Goal: Task Accomplishment & Management: Use online tool/utility

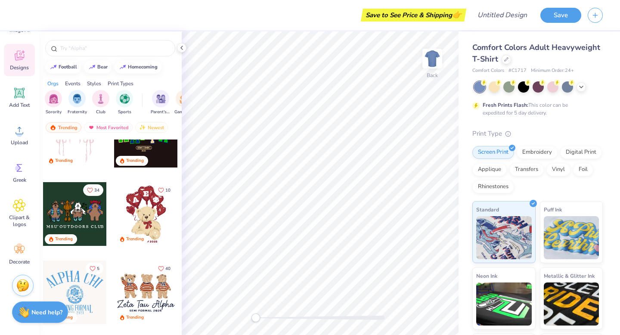
scroll to position [272, 0]
click at [85, 211] on div at bounding box center [75, 214] width 64 height 64
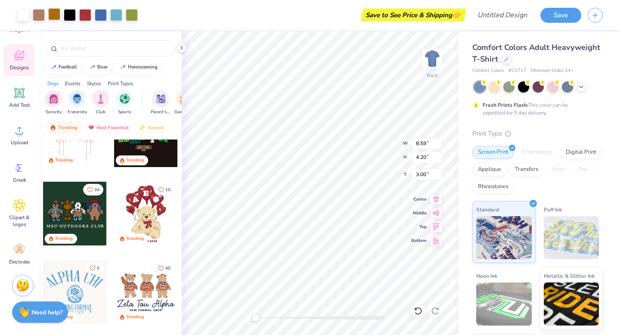
click at [56, 17] on div at bounding box center [54, 14] width 12 height 12
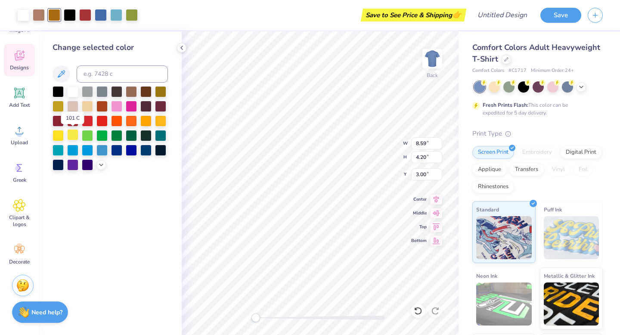
click at [74, 134] on div at bounding box center [72, 134] width 11 height 11
type input "5.17"
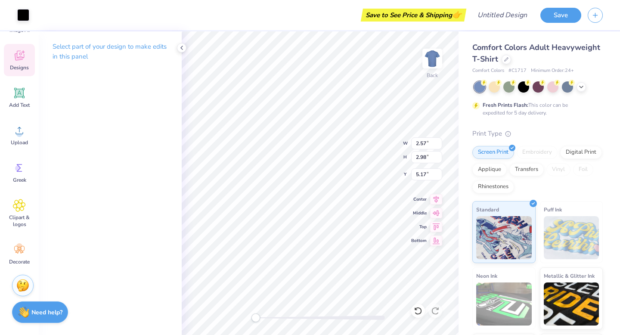
type input "2.57"
type input "2.98"
click at [26, 23] on div "Art colors" at bounding box center [14, 15] width 29 height 30
click at [23, 11] on div at bounding box center [23, 14] width 12 height 12
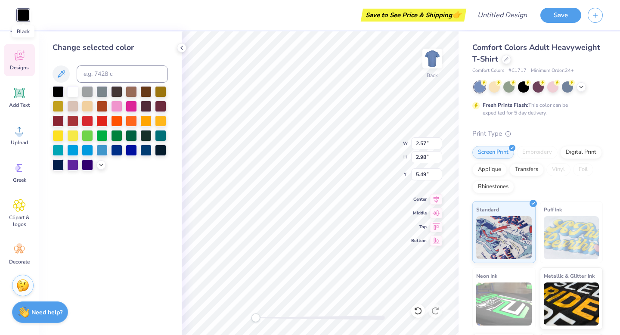
click at [23, 11] on div at bounding box center [23, 15] width 12 height 12
click at [132, 118] on div at bounding box center [131, 120] width 11 height 11
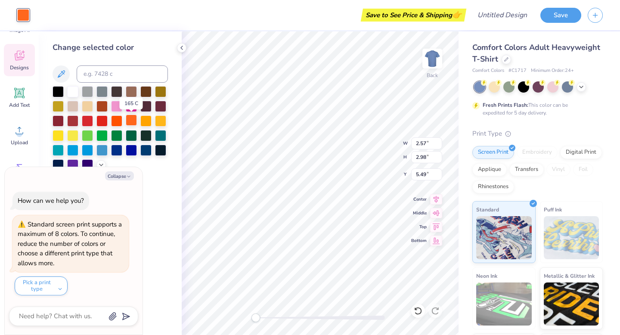
type input "9.99"
type textarea "x"
type input "2.50"
type input "2.79"
type input "5.61"
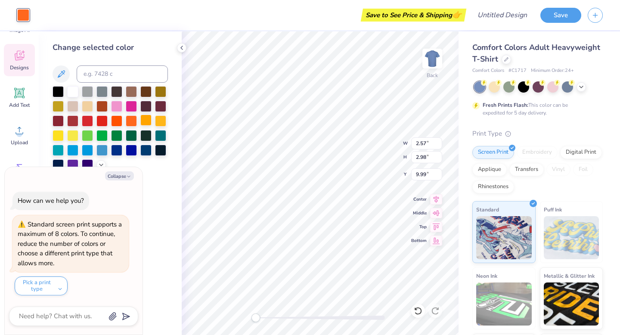
type textarea "x"
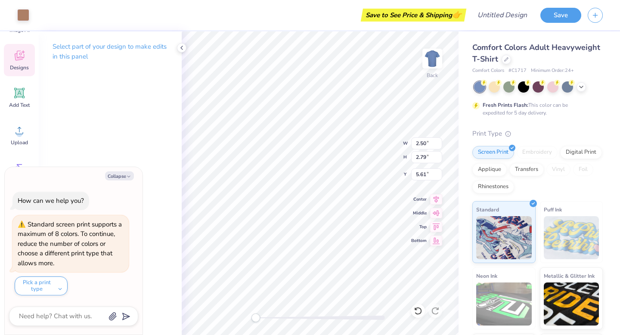
type input "2.55"
type input "3.27"
type input "5.28"
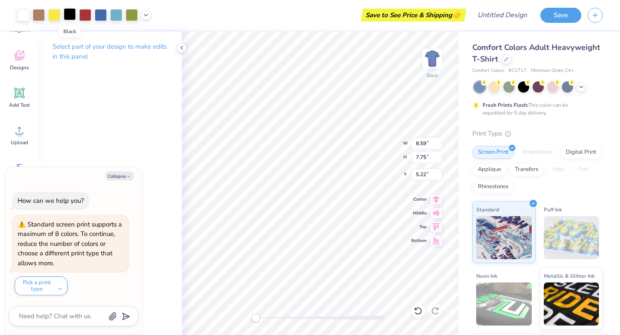
click at [69, 16] on div at bounding box center [70, 14] width 12 height 12
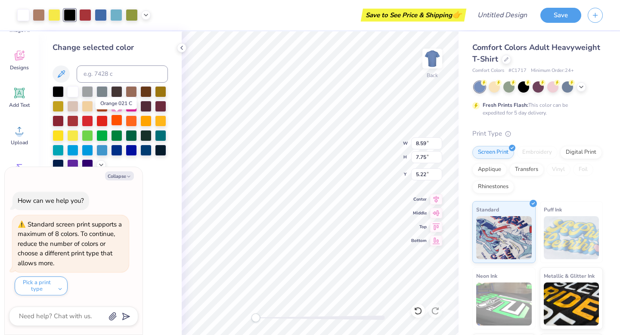
click at [118, 119] on div at bounding box center [116, 120] width 11 height 11
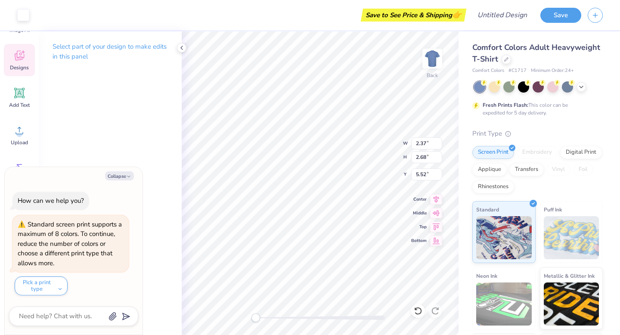
type textarea "x"
type input "2.57"
type input "2.98"
type input "9.99"
type textarea "x"
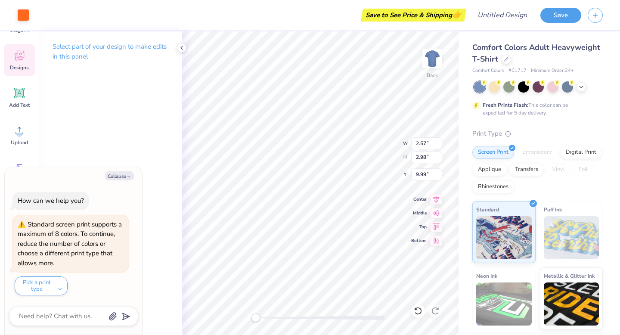
type input "2.55"
type input "3.22"
type input "5.22"
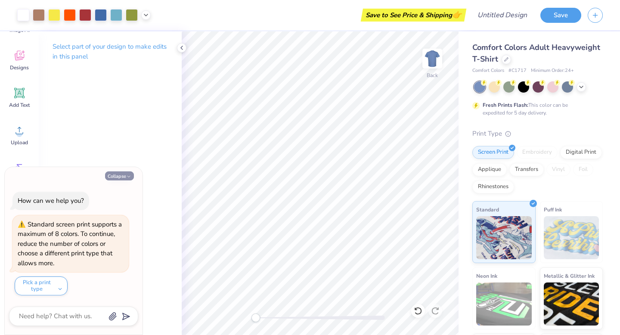
click at [127, 176] on icon "button" at bounding box center [128, 176] width 5 height 5
type textarea "x"
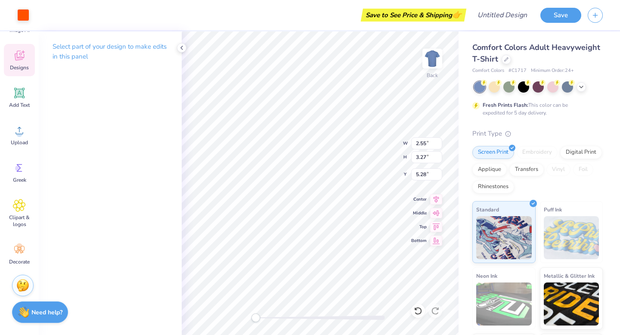
type input "2.37"
type input "2.68"
type input "5.52"
type input "2.50"
type input "2.79"
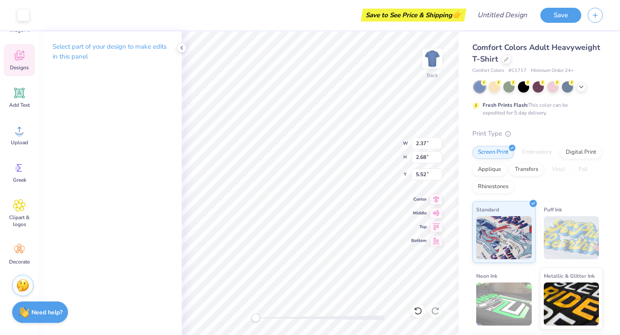
type input "5.61"
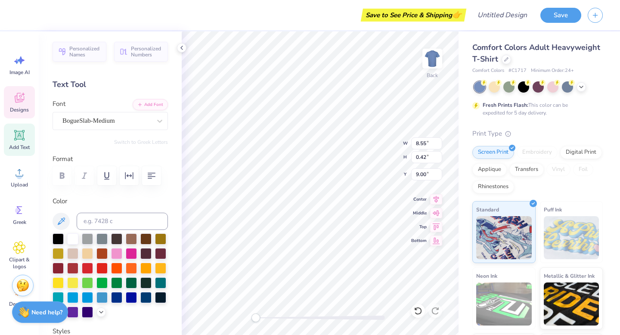
scroll to position [0, 3]
type textarea "kappa kappa gama"
click at [138, 121] on div "BogueSlab-Medium" at bounding box center [107, 120] width 90 height 13
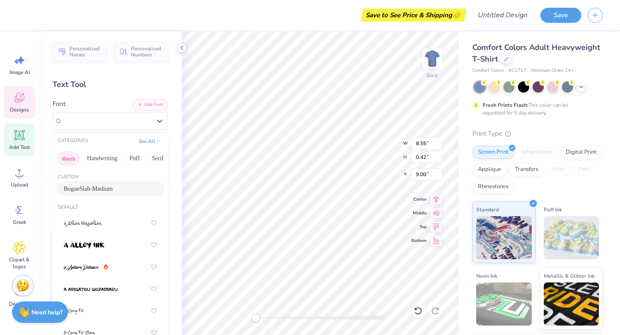
click at [71, 160] on button "Greek" at bounding box center [69, 159] width 22 height 14
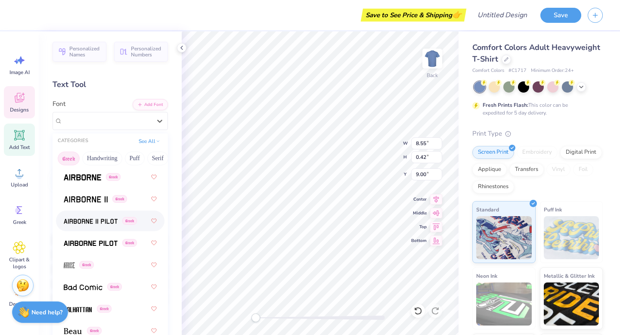
scroll to position [0, 0]
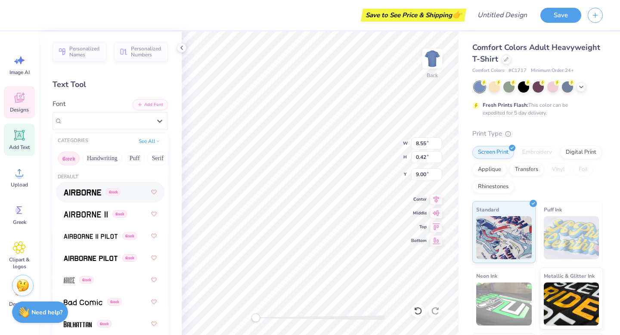
click at [97, 195] on img at bounding box center [82, 193] width 37 height 6
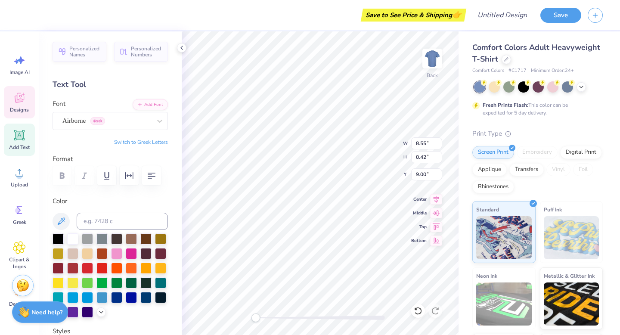
scroll to position [0, 0]
click at [155, 142] on button "Switch to Greek Letters" at bounding box center [141, 142] width 54 height 7
click at [154, 140] on button "Switch to Normal Letters" at bounding box center [139, 142] width 58 height 7
click at [154, 140] on button "Switch to Greek Letters" at bounding box center [141, 142] width 54 height 7
click at [154, 140] on button "Switch to Normal Letters" at bounding box center [139, 142] width 58 height 7
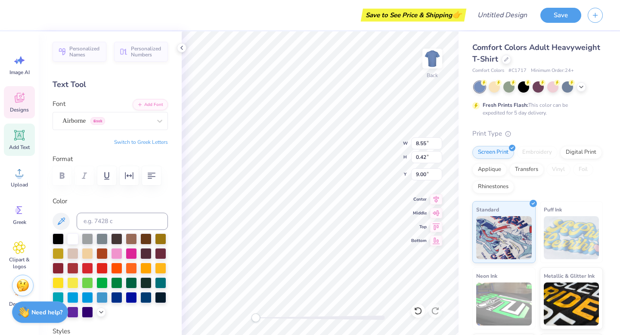
click at [154, 140] on button "Switch to Greek Letters" at bounding box center [141, 142] width 54 height 7
click at [155, 119] on icon at bounding box center [159, 121] width 9 height 9
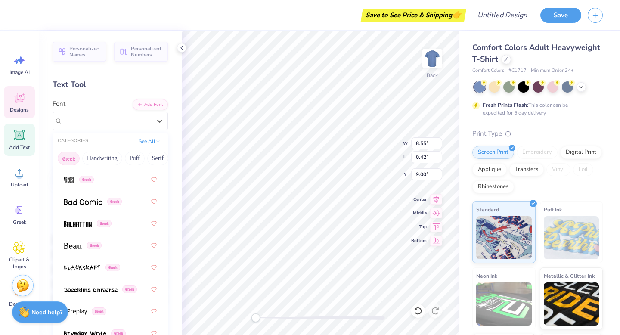
scroll to position [113, 0]
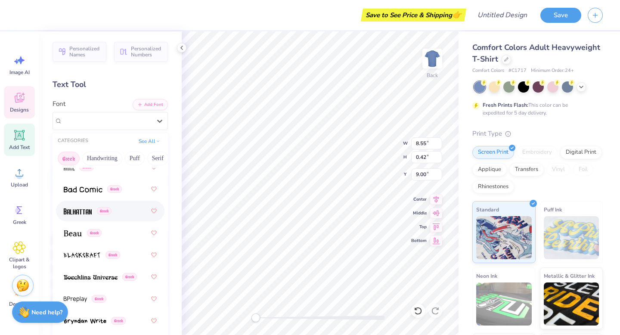
click at [106, 217] on div "Greek" at bounding box center [110, 211] width 93 height 16
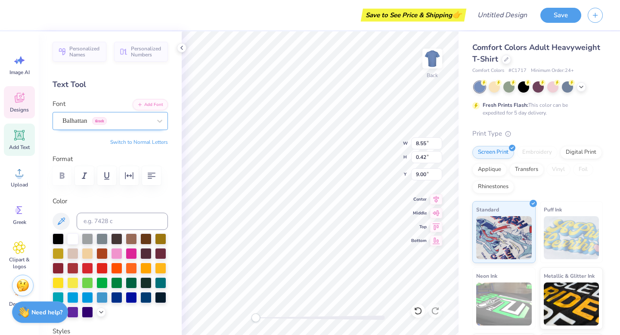
click at [150, 122] on div "Balhattan Greek" at bounding box center [107, 120] width 90 height 13
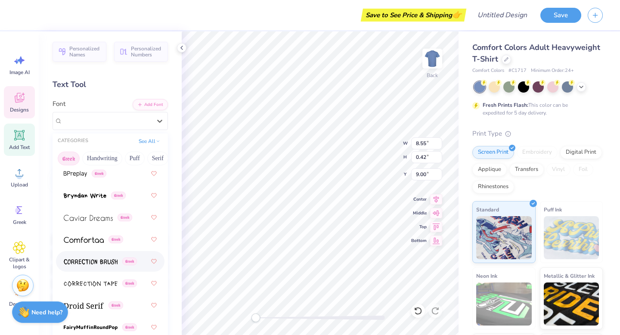
scroll to position [247, 0]
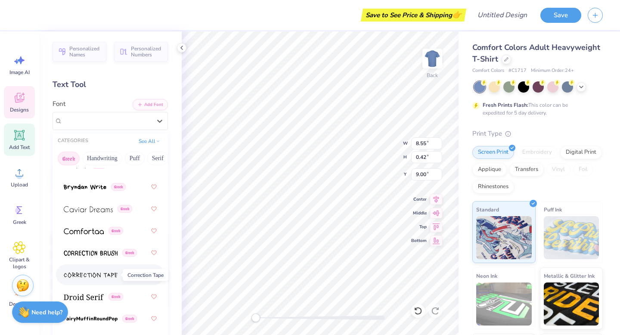
click at [104, 276] on img at bounding box center [91, 275] width 54 height 6
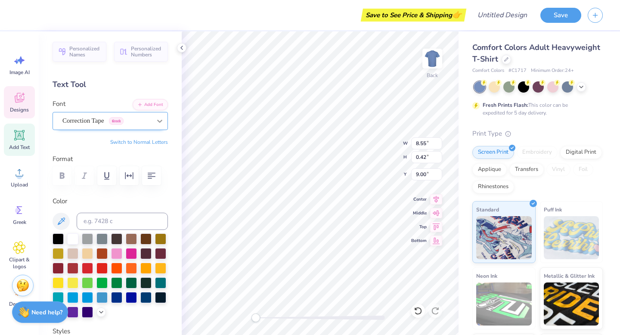
click at [159, 124] on icon at bounding box center [159, 121] width 9 height 9
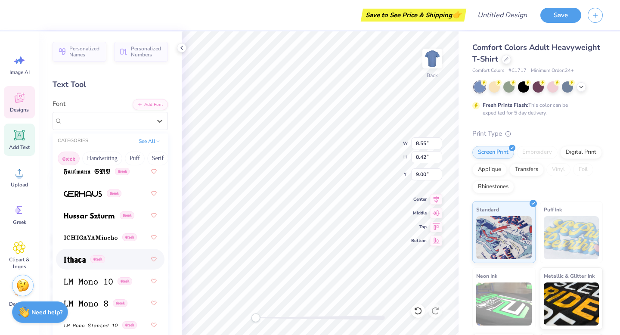
scroll to position [437, 0]
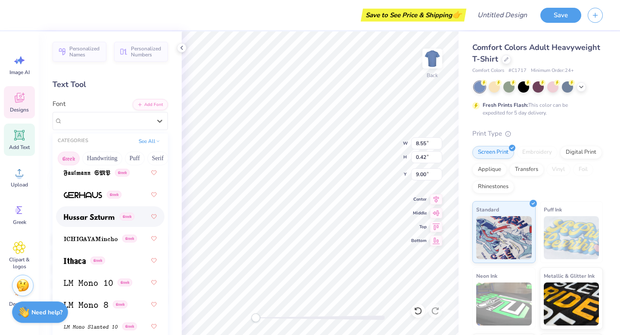
click at [101, 224] on div "Greek" at bounding box center [110, 217] width 93 height 16
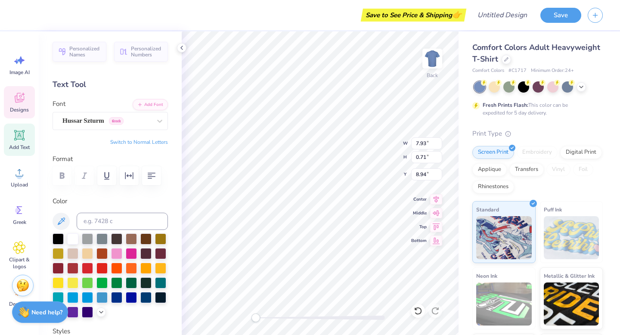
type input "7.93"
type input "0.71"
type textarea "ΚΚΓ"
type textarea "χ"
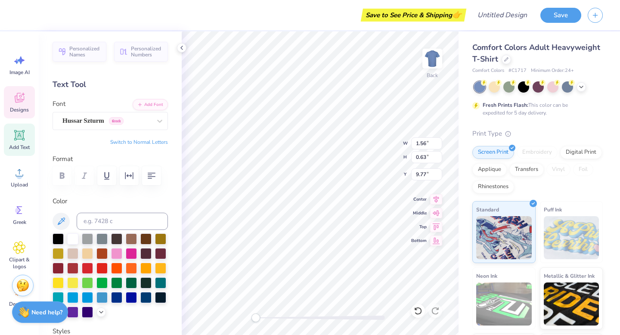
type textarea "χ"
type textarea "Ξ"
type textarea "ξ"
type textarea "Χ"
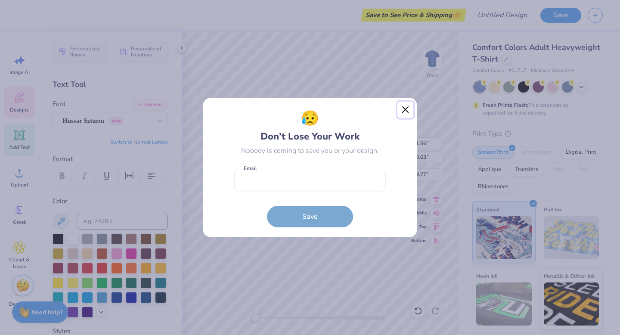
click at [405, 109] on button "Close" at bounding box center [406, 110] width 16 height 16
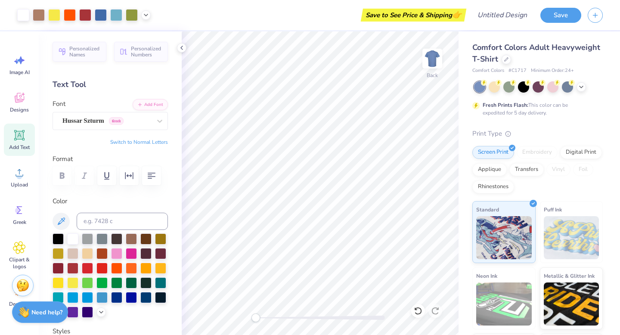
click at [22, 137] on icon at bounding box center [20, 135] width 8 height 8
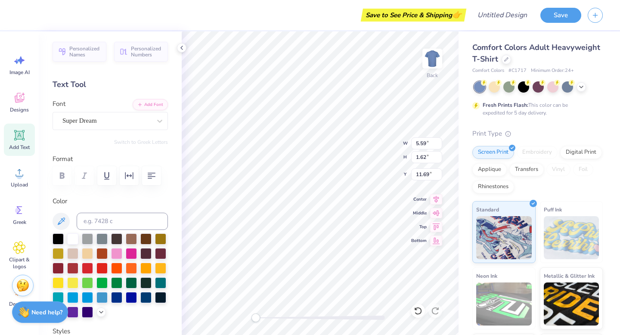
paste textarea
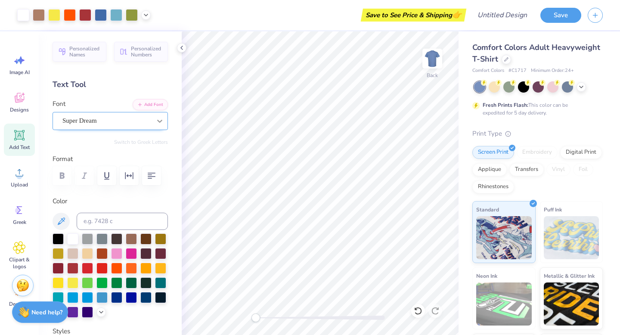
click at [154, 121] on div at bounding box center [160, 121] width 16 height 16
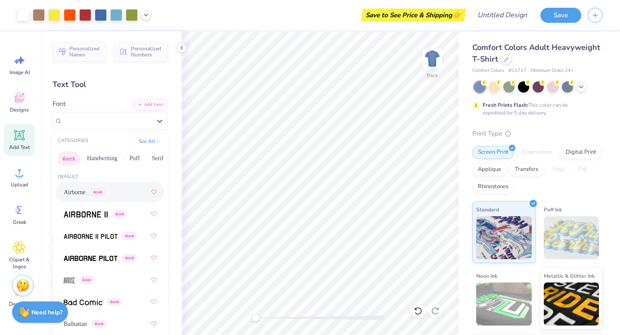
click at [113, 193] on div "Airborne Greek" at bounding box center [110, 192] width 93 height 16
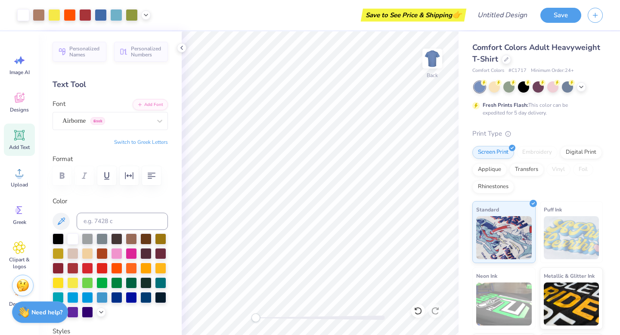
click at [23, 147] on span "Add Text" at bounding box center [19, 147] width 21 height 7
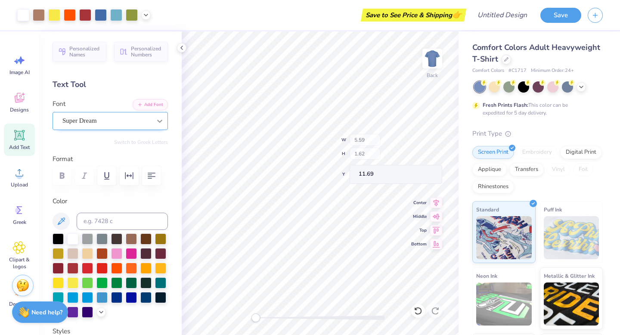
click at [157, 122] on icon at bounding box center [159, 121] width 9 height 9
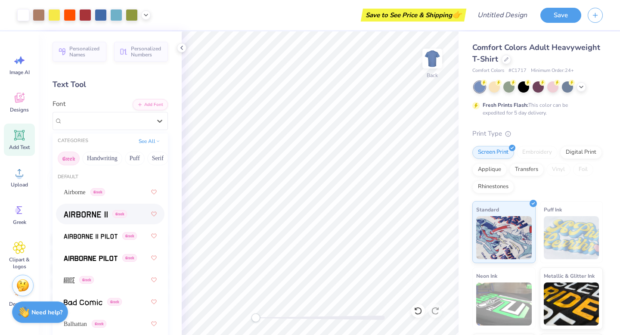
click at [109, 217] on div "Greek" at bounding box center [95, 214] width 63 height 9
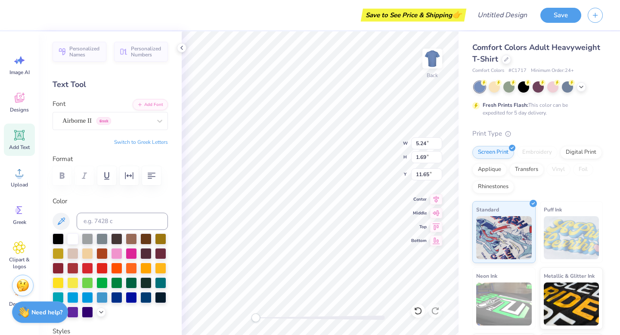
type textarea "C"
type input "2.57"
type input "2.98"
type input "11.01"
type input "1.16"
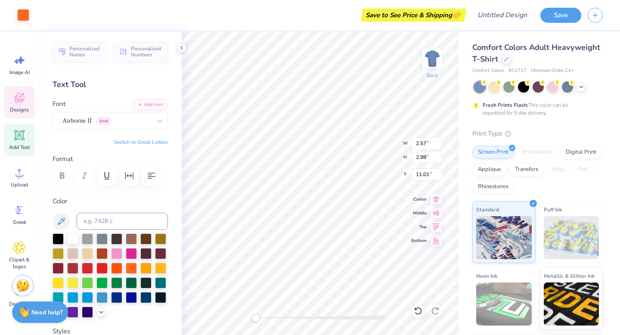
type input "1.69"
type input "15.19"
paste textarea "W"
type textarea "CW"
click at [156, 142] on button "Switch to Greek Letters" at bounding box center [141, 142] width 54 height 7
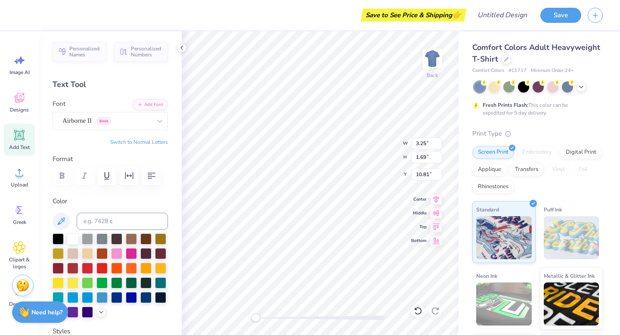
type textarea "Χ"
type textarea "Χω"
click at [145, 142] on button "Switch to Normal Letters" at bounding box center [139, 142] width 58 height 7
click at [145, 142] on button "Switch to Greek Letters" at bounding box center [141, 142] width 54 height 7
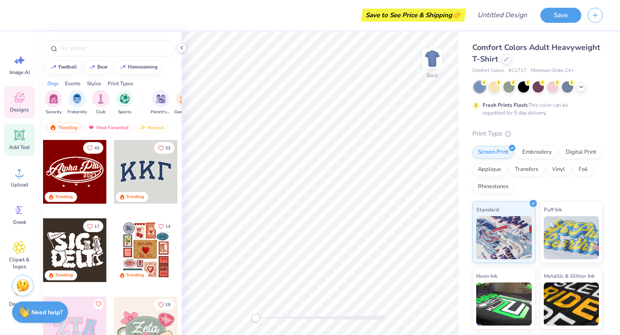
click at [19, 139] on icon at bounding box center [19, 135] width 10 height 10
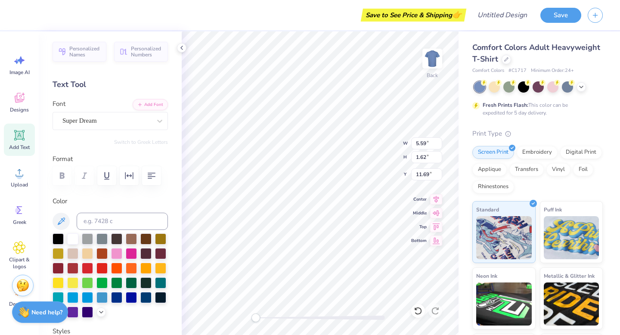
type textarea "Chi Omega"
click at [156, 121] on icon at bounding box center [159, 121] width 9 height 9
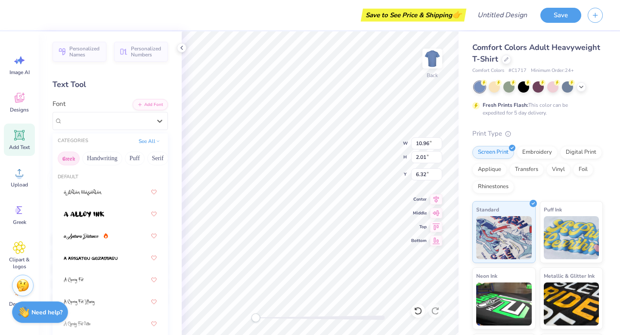
click at [68, 160] on button "Greek" at bounding box center [69, 159] width 22 height 14
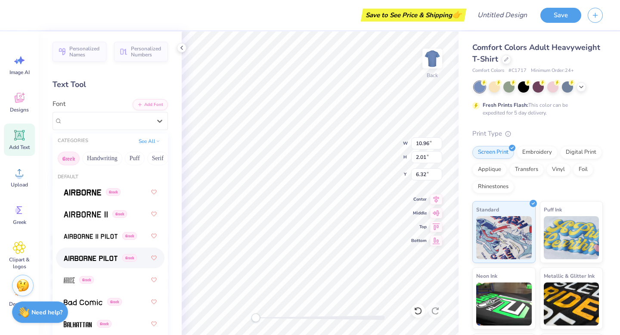
click at [124, 256] on span "Greek" at bounding box center [129, 258] width 15 height 8
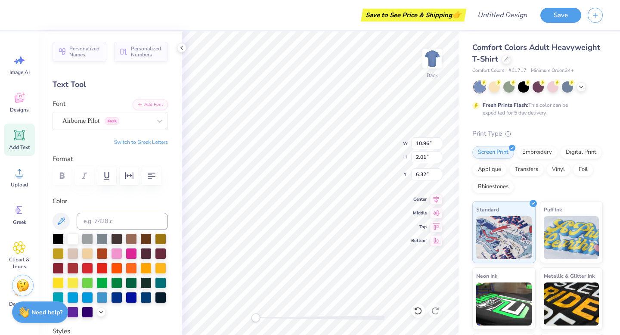
click at [148, 142] on button "Switch to Greek Letters" at bounding box center [141, 142] width 54 height 7
click at [155, 126] on div at bounding box center [160, 121] width 16 height 16
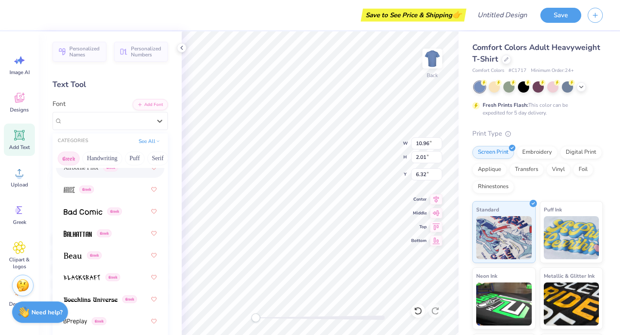
scroll to position [136, 0]
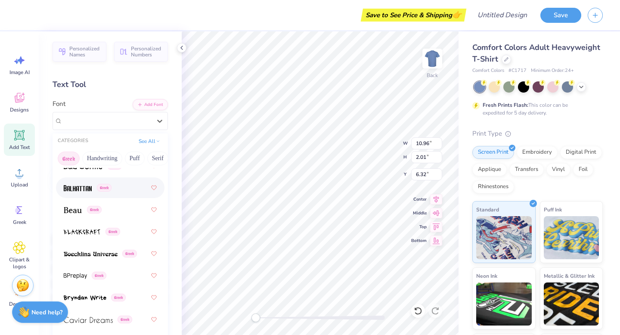
click at [97, 191] on div "Greek" at bounding box center [88, 187] width 48 height 9
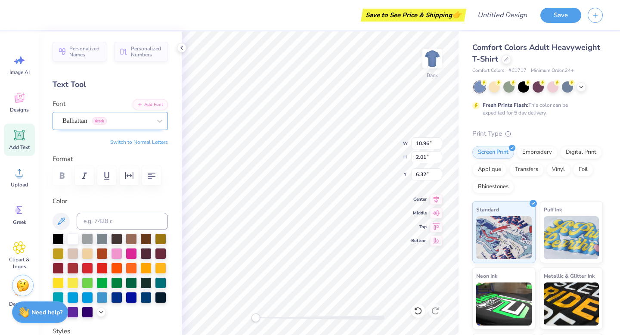
click at [140, 123] on div "Balhattan Greek" at bounding box center [107, 120] width 90 height 13
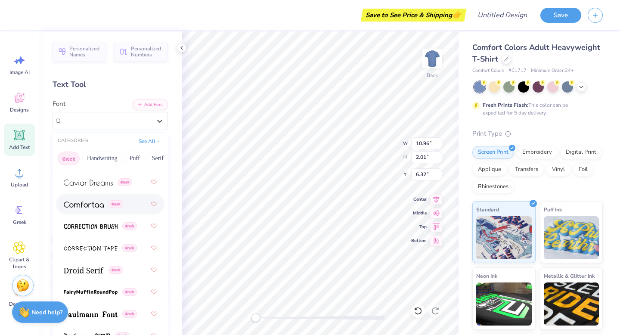
scroll to position [276, 0]
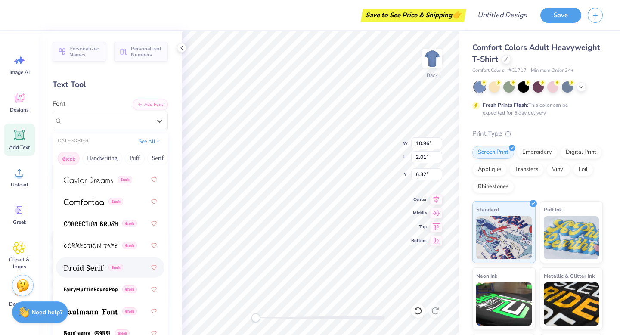
click at [91, 273] on div "Greek" at bounding box center [110, 268] width 93 height 16
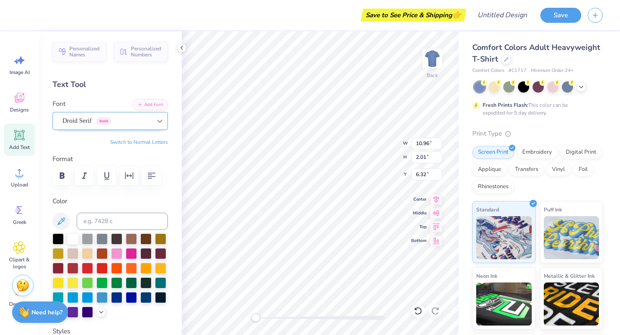
click at [152, 125] on div at bounding box center [160, 121] width 16 height 16
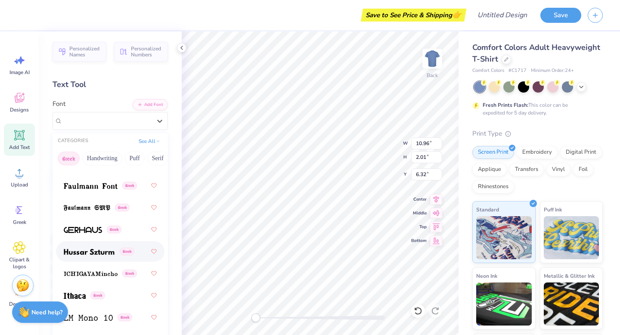
scroll to position [438, 0]
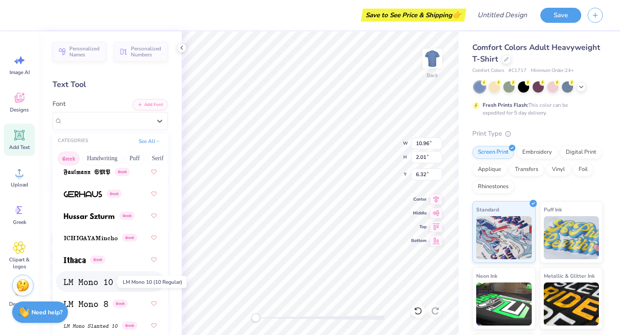
click at [98, 283] on img at bounding box center [88, 282] width 49 height 6
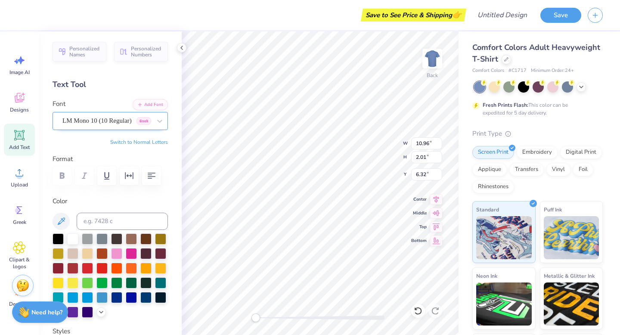
click at [139, 121] on div "LM Mono 10 (10 Regular) Greek" at bounding box center [107, 120] width 90 height 13
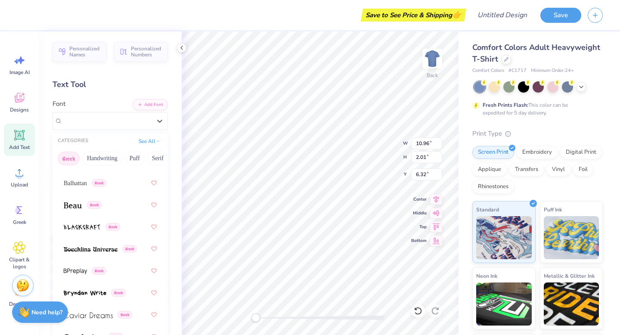
scroll to position [152, 0]
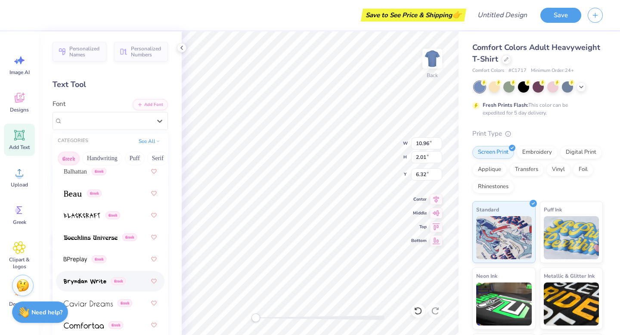
click at [107, 277] on div "Greek" at bounding box center [95, 281] width 62 height 9
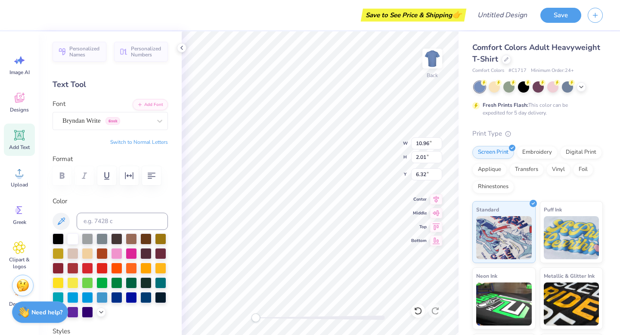
scroll to position [0, 1]
paste textarea
paste textarea "Ω"
type textarea "Χ Ω"
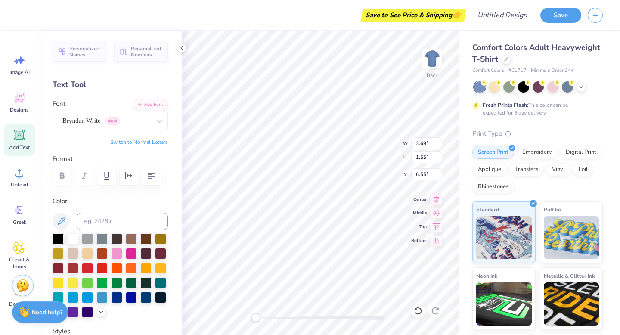
type textarea "ΧΩ"
click at [163, 122] on icon at bounding box center [159, 121] width 9 height 9
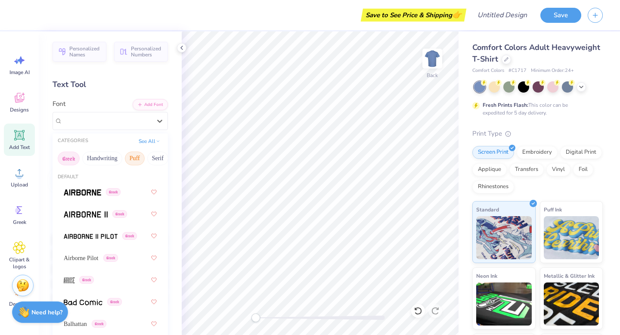
click at [137, 156] on button "Puff" at bounding box center [135, 159] width 20 height 14
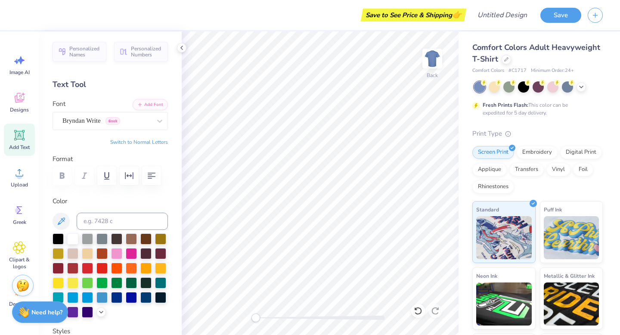
click at [155, 143] on button "Switch to Normal Letters" at bounding box center [139, 142] width 58 height 7
click at [137, 140] on button "Switch to Normal Letters" at bounding box center [139, 142] width 58 height 7
click at [163, 120] on icon at bounding box center [159, 121] width 9 height 9
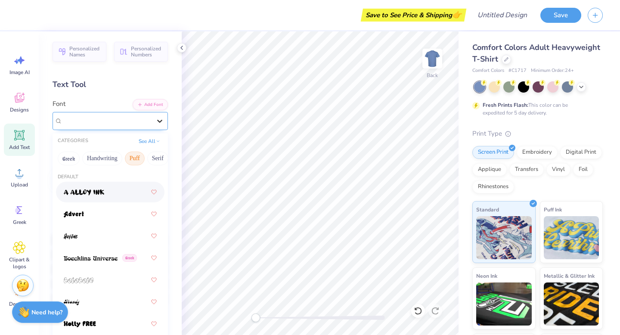
click at [160, 118] on icon at bounding box center [159, 121] width 9 height 9
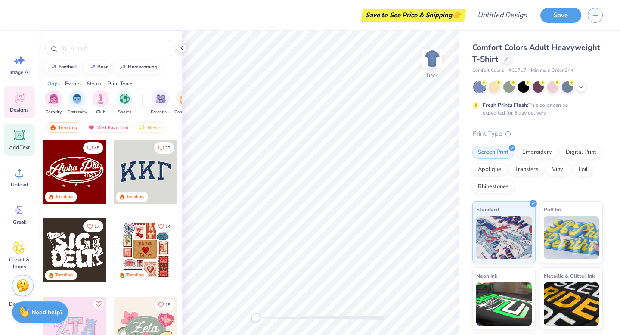
click at [19, 136] on icon at bounding box center [19, 135] width 10 height 10
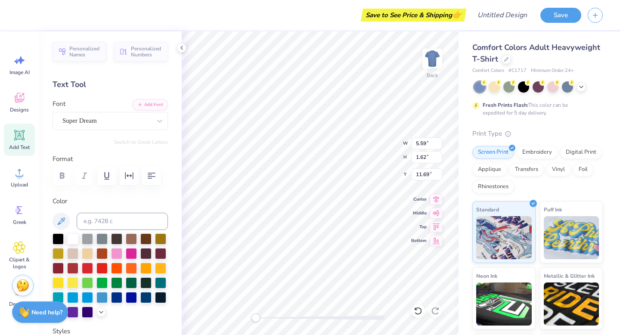
type textarea "[URL][DOMAIN_NAME]"
click at [21, 135] on icon at bounding box center [20, 135] width 8 height 8
click at [149, 122] on div "Super Dream" at bounding box center [107, 120] width 90 height 13
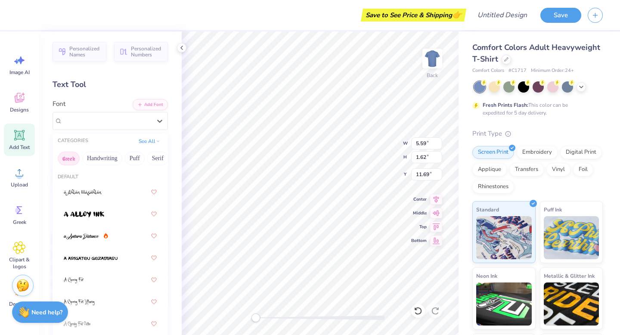
click at [70, 156] on button "Greek" at bounding box center [69, 159] width 22 height 14
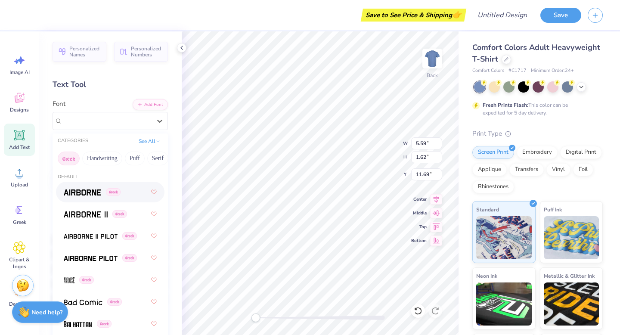
click at [86, 189] on span at bounding box center [82, 192] width 37 height 9
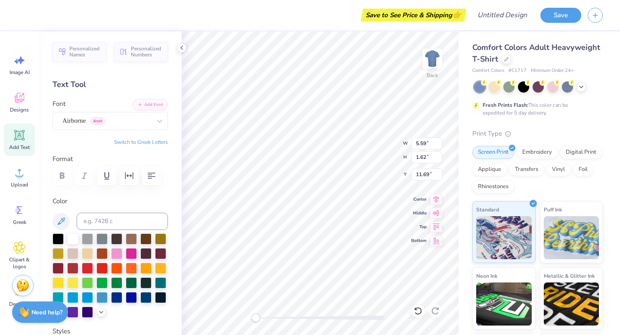
click at [148, 141] on button "Switch to Greek Letters" at bounding box center [141, 142] width 54 height 7
type textarea "Χ"
type textarea "Ξ"
type textarea "ΧΩ"
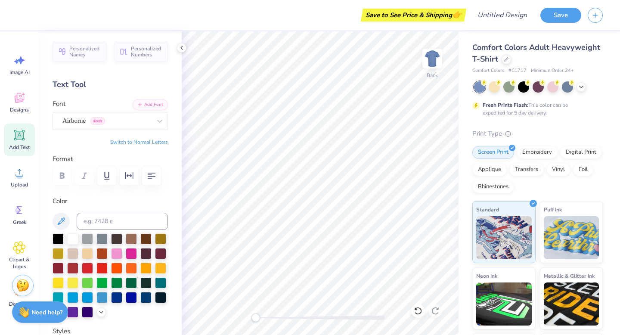
click at [17, 135] on icon at bounding box center [20, 135] width 8 height 8
type textarea "d"
type textarea "Design Tool"
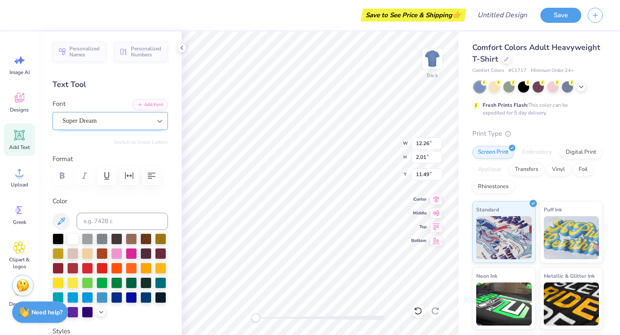
click at [159, 121] on icon at bounding box center [159, 121] width 5 height 3
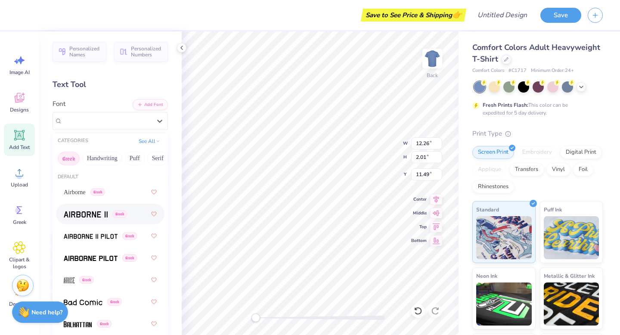
click at [105, 221] on div "Greek" at bounding box center [110, 214] width 93 height 16
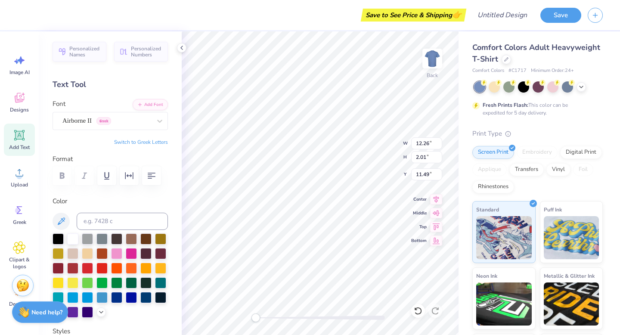
click at [149, 141] on button "Switch to Greek Letters" at bounding box center [141, 142] width 54 height 7
click at [149, 145] on button "Switch to Normal Letters" at bounding box center [139, 142] width 58 height 7
type textarea "DesignTool"
click at [21, 90] on div "Designs" at bounding box center [19, 102] width 31 height 32
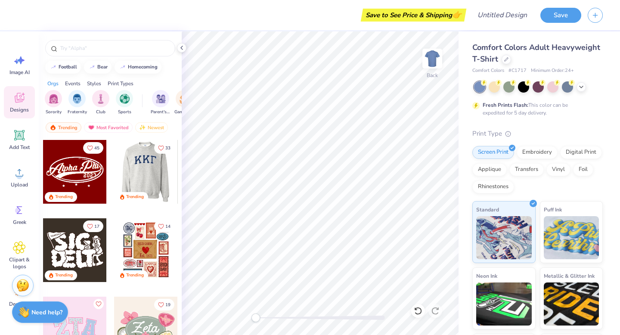
click at [114, 169] on div at bounding box center [82, 172] width 64 height 64
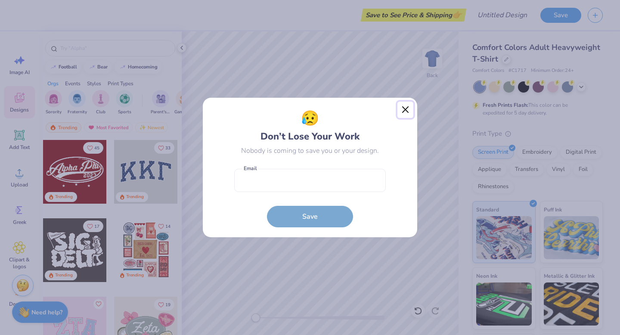
click at [407, 112] on button "Close" at bounding box center [406, 110] width 16 height 16
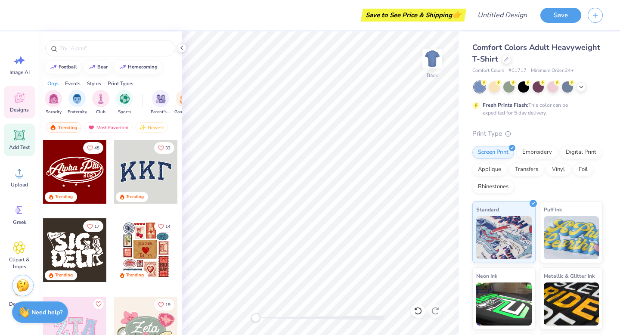
click at [21, 135] on icon at bounding box center [20, 135] width 8 height 8
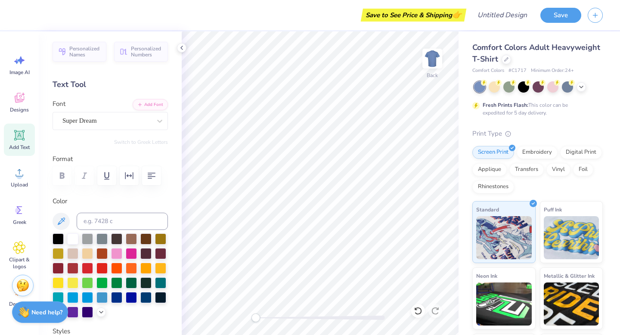
click at [22, 132] on icon at bounding box center [20, 135] width 8 height 8
click at [22, 137] on icon at bounding box center [20, 135] width 8 height 8
click at [13, 134] on icon at bounding box center [19, 135] width 13 height 13
click at [22, 94] on icon at bounding box center [23, 94] width 3 height 3
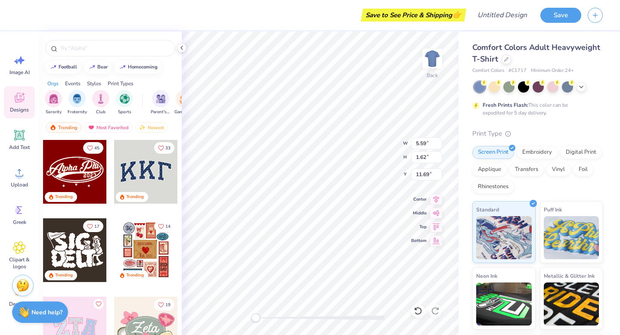
click at [133, 174] on div at bounding box center [146, 172] width 64 height 64
type input "10.44"
type input "4.58"
type input "3.00"
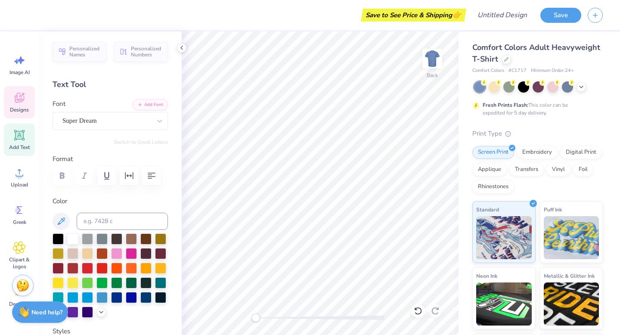
click at [13, 104] on div "Designs" at bounding box center [19, 102] width 31 height 32
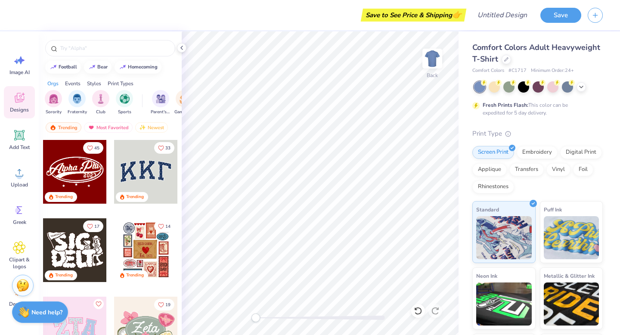
click at [96, 181] on div at bounding box center [75, 172] width 64 height 64
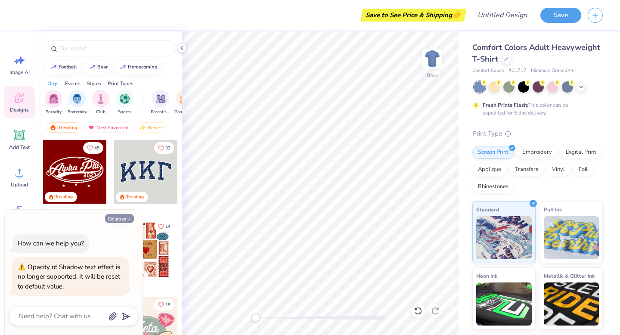
click at [117, 221] on button "Collapse" at bounding box center [119, 218] width 29 height 9
type textarea "x"
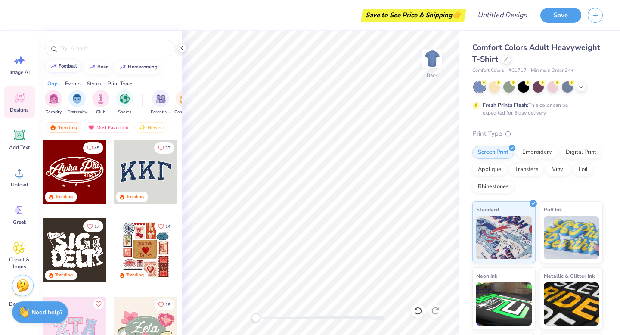
click at [71, 67] on div "football" at bounding box center [68, 66] width 19 height 5
type input "football"
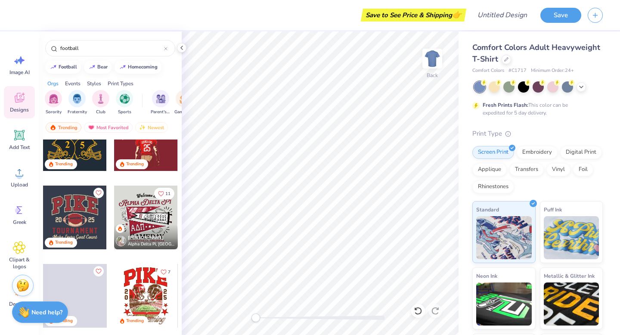
scroll to position [40, 0]
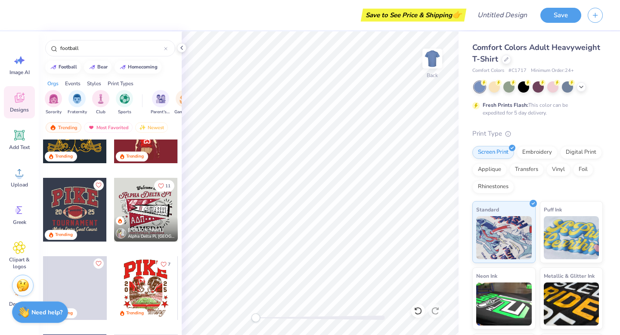
click at [79, 204] on div at bounding box center [75, 210] width 64 height 64
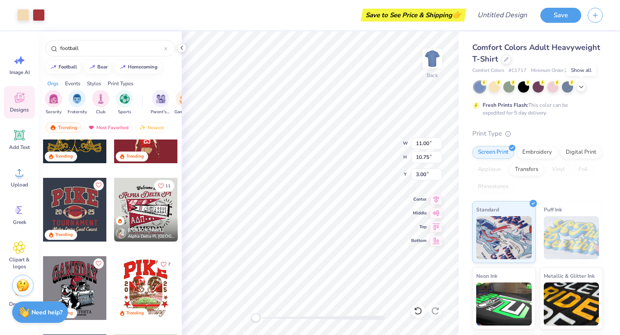
click at [581, 87] on icon at bounding box center [581, 87] width 7 height 7
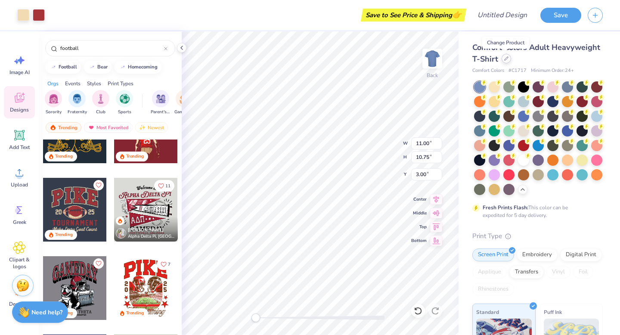
click at [506, 61] on div at bounding box center [506, 58] width 9 height 9
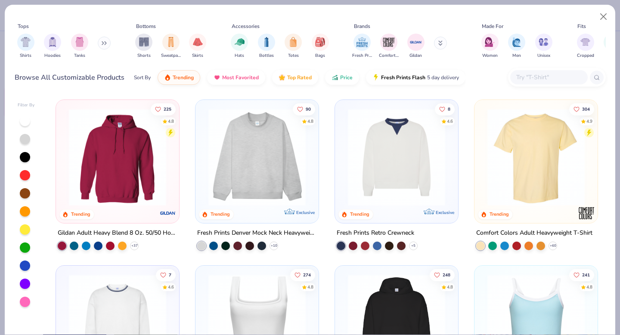
click at [109, 47] on button at bounding box center [104, 43] width 13 height 13
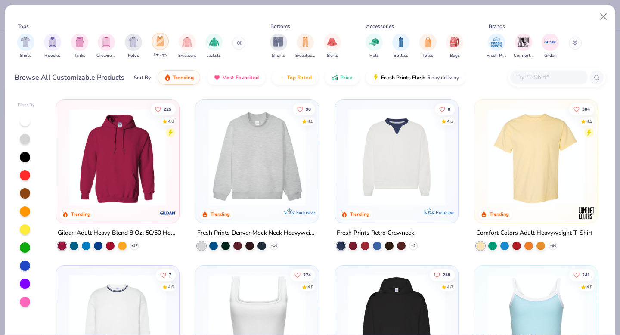
click at [160, 45] on img "filter for Jerseys" at bounding box center [159, 41] width 9 height 10
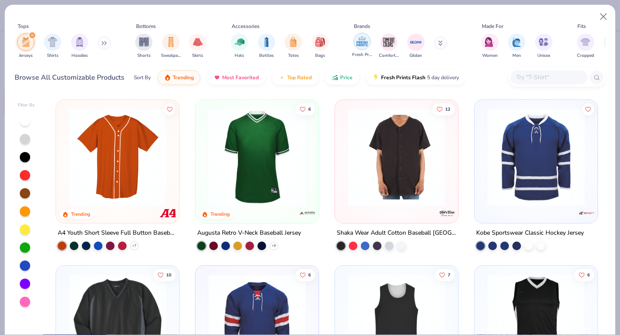
click at [359, 47] on div "filter for Fresh Prints" at bounding box center [362, 41] width 17 height 17
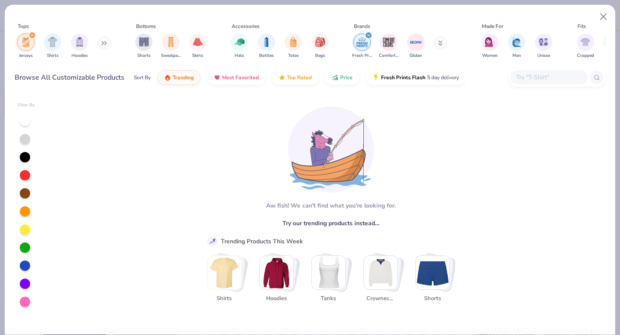
click at [34, 38] on div "filter for Jerseys" at bounding box center [32, 35] width 8 height 8
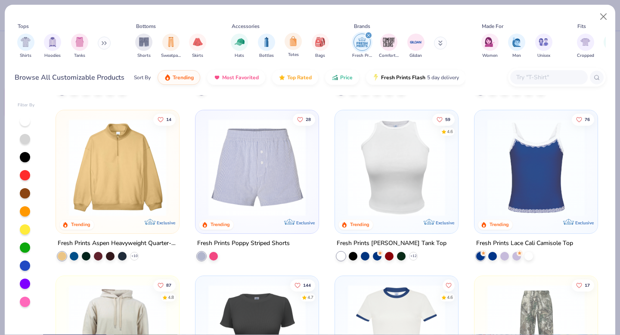
scroll to position [889, 0]
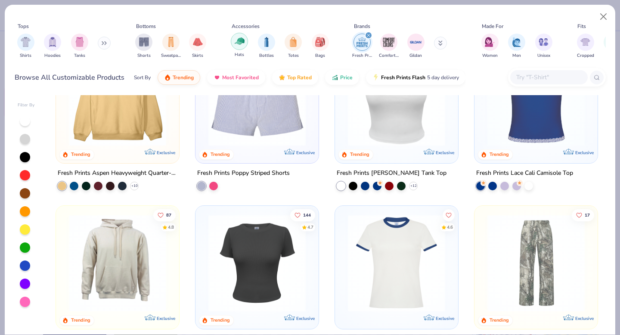
click at [241, 44] on img "filter for Hats" at bounding box center [240, 41] width 10 height 10
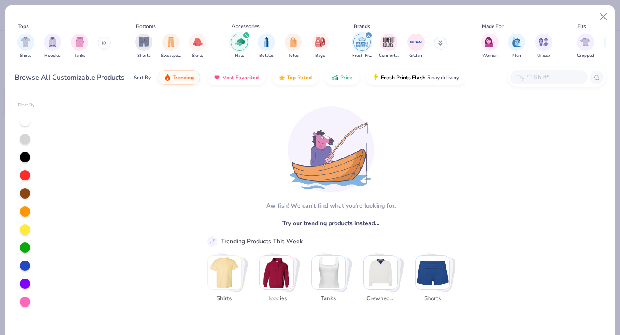
click at [241, 44] on img "filter for Hats" at bounding box center [240, 42] width 10 height 10
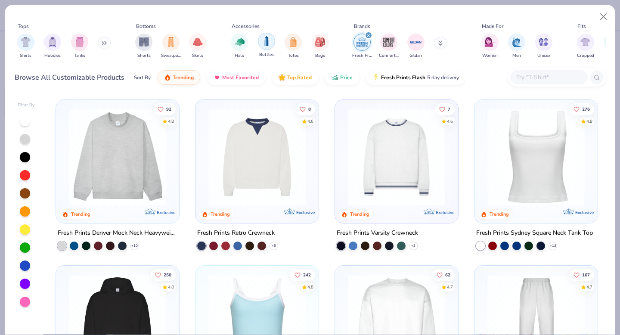
click at [272, 41] on div "filter for Bottles" at bounding box center [266, 41] width 17 height 17
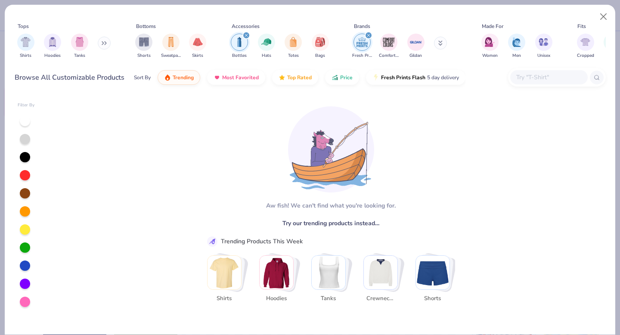
click at [234, 45] on div "filter for Bottles" at bounding box center [239, 42] width 17 height 17
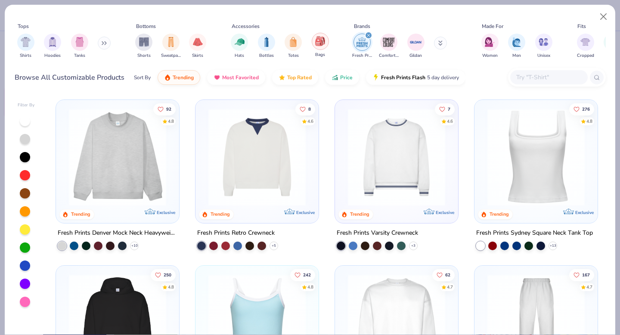
click at [318, 41] on img "filter for Bags" at bounding box center [319, 41] width 9 height 10
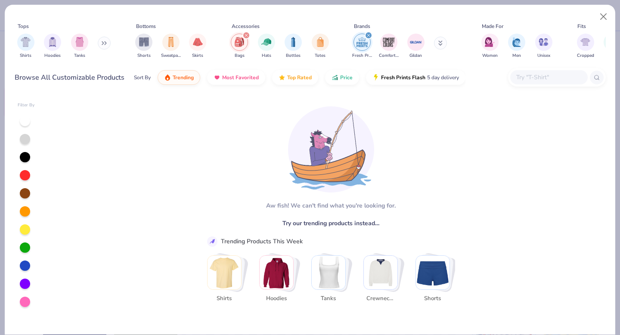
click at [240, 46] on img "filter for Bags" at bounding box center [239, 42] width 9 height 10
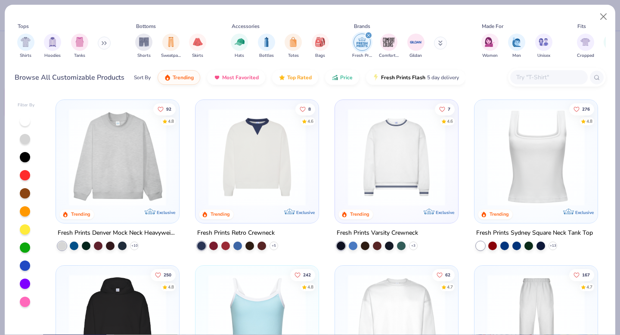
click at [106, 42] on icon at bounding box center [105, 43] width 1 height 3
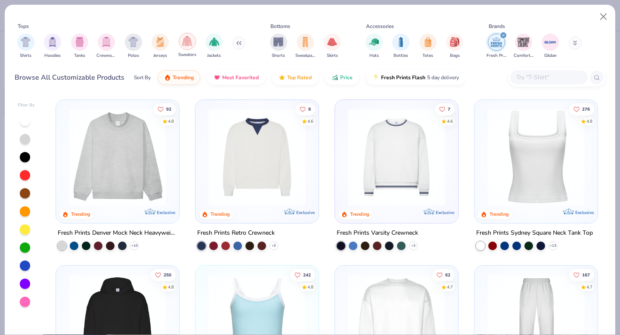
click at [191, 42] on img "filter for Sweaters" at bounding box center [187, 41] width 10 height 10
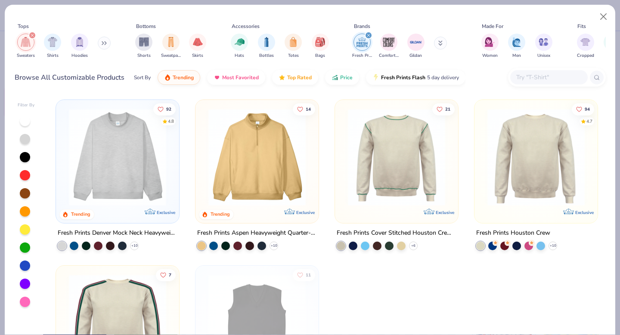
click at [25, 45] on img "filter for Sweaters" at bounding box center [26, 42] width 10 height 10
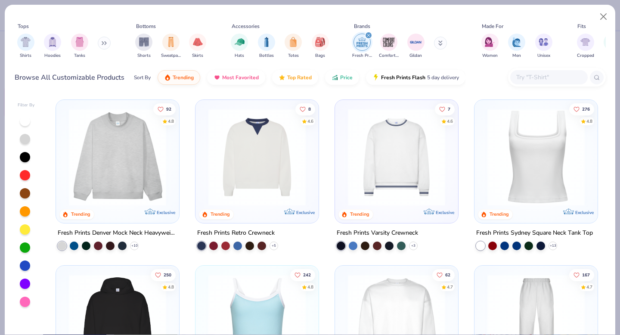
scroll to position [15, 0]
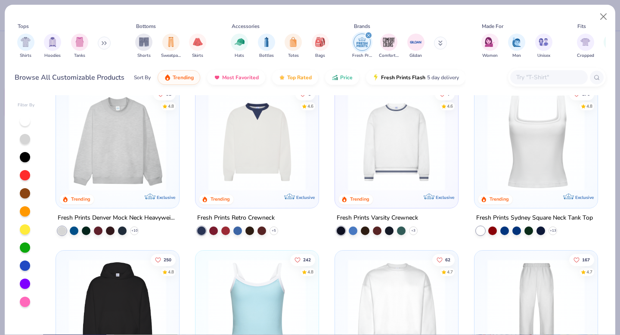
click at [147, 152] on img at bounding box center [118, 141] width 106 height 97
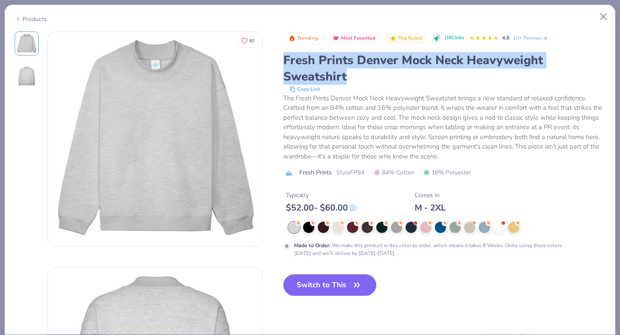
drag, startPoint x: 355, startPoint y: 80, endPoint x: 373, endPoint y: 24, distance: 59.4
click at [280, 57] on div "92 Trending Most Favorited Top Rated 1M Clicks 4.8 10+ Reviews Fresh Prints Den…" at bounding box center [310, 256] width 591 height 451
click at [367, 81] on div "Fresh Prints Denver Mock Neck Heavyweight Sweatshirt" at bounding box center [444, 68] width 323 height 33
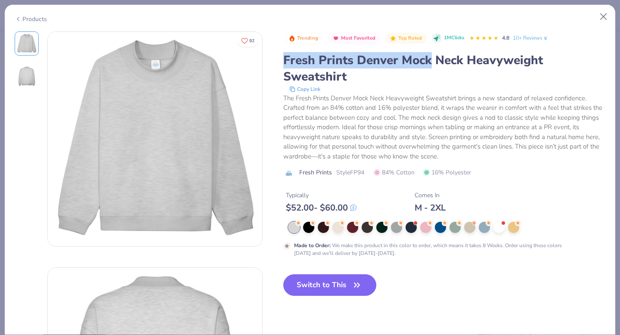
drag, startPoint x: 283, startPoint y: 58, endPoint x: 431, endPoint y: 59, distance: 147.7
click at [431, 59] on div "Fresh Prints Denver Mock Neck Heavyweight Sweatshirt" at bounding box center [444, 68] width 323 height 33
click at [553, 154] on div "The Fresh Prints Denver Mock Neck Heavyweight Sweatshirt brings a new standard …" at bounding box center [444, 127] width 323 height 68
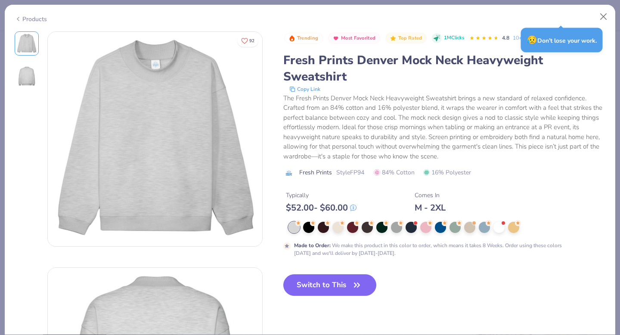
click at [493, 87] on div "Copy Link" at bounding box center [445, 89] width 322 height 9
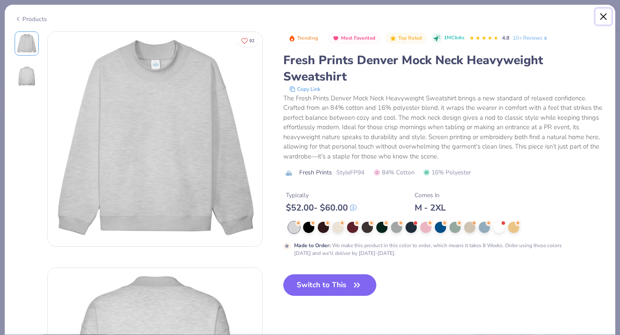
click at [604, 17] on button "Close" at bounding box center [604, 17] width 16 height 16
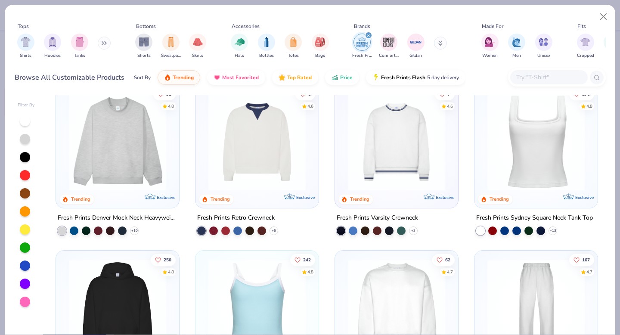
click at [528, 175] on img at bounding box center [536, 141] width 106 height 97
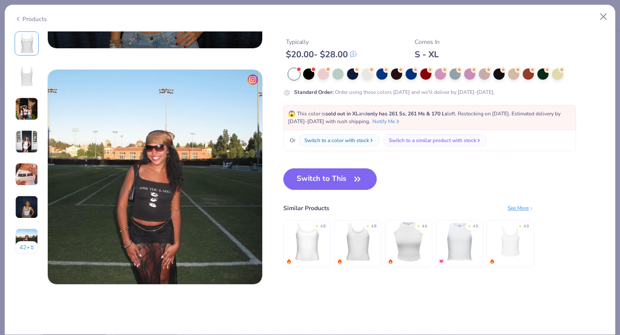
scroll to position [1227, 0]
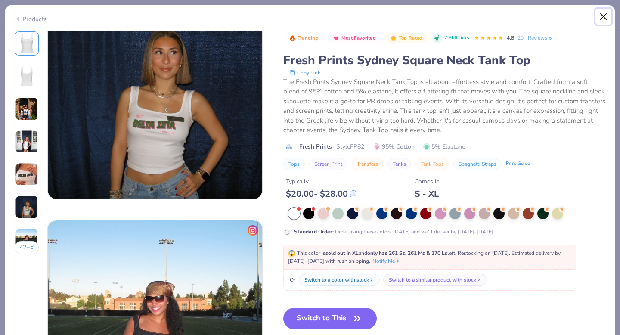
click at [603, 16] on button "Close" at bounding box center [604, 17] width 16 height 16
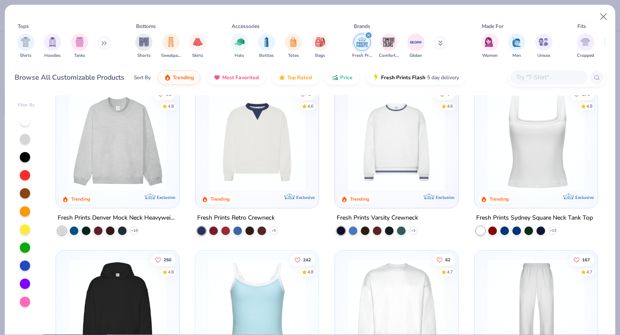
click at [132, 166] on img at bounding box center [118, 141] width 106 height 97
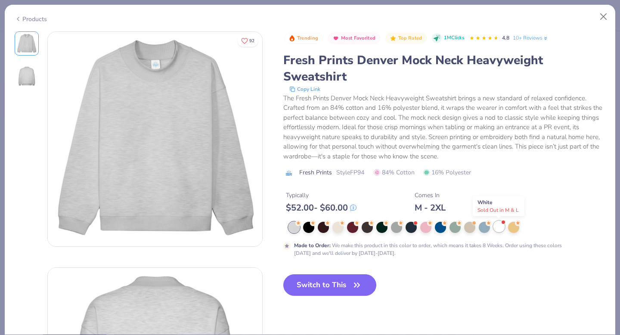
click at [498, 229] on div at bounding box center [499, 226] width 11 height 11
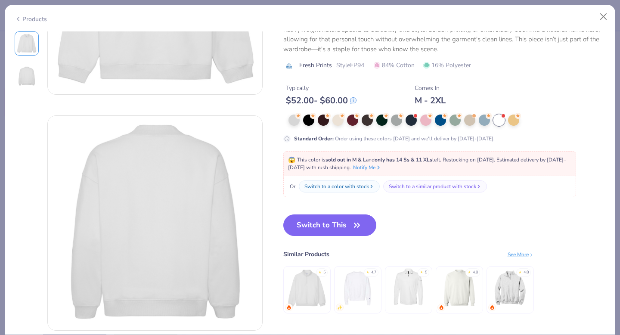
scroll to position [146, 0]
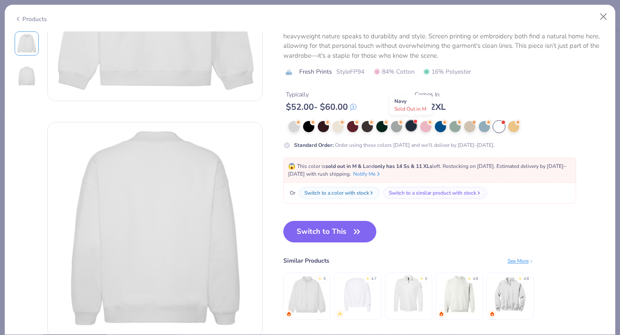
click at [410, 130] on div at bounding box center [411, 125] width 11 height 11
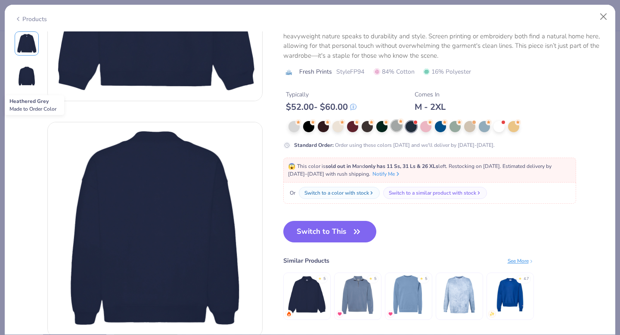
click at [395, 129] on div at bounding box center [396, 125] width 11 height 11
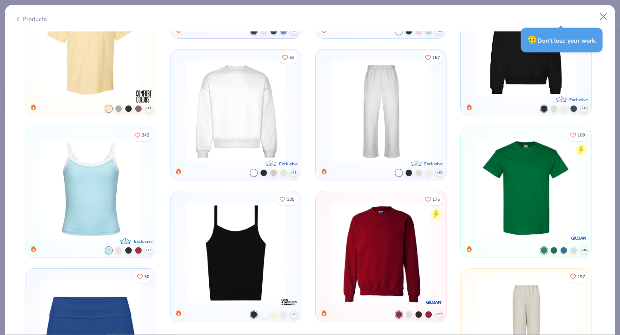
scroll to position [724, 0]
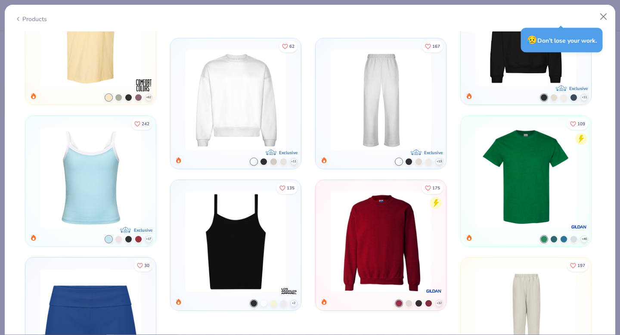
click at [242, 244] on img at bounding box center [236, 242] width 108 height 100
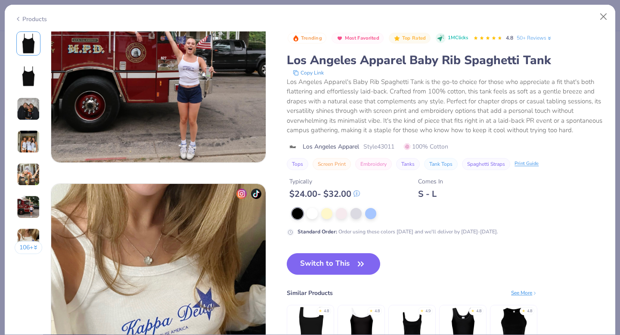
scroll to position [1390, 0]
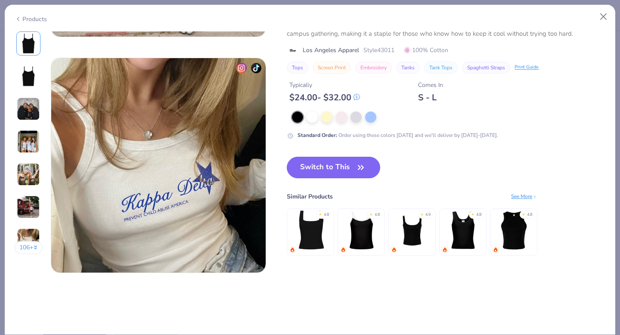
click at [363, 234] on img at bounding box center [361, 230] width 41 height 41
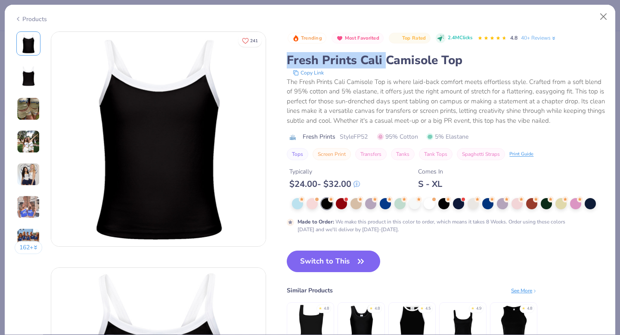
drag, startPoint x: 286, startPoint y: 59, endPoint x: 447, endPoint y: 1, distance: 171.7
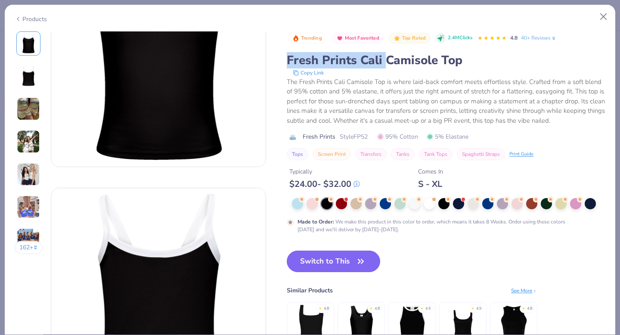
scroll to position [76, 0]
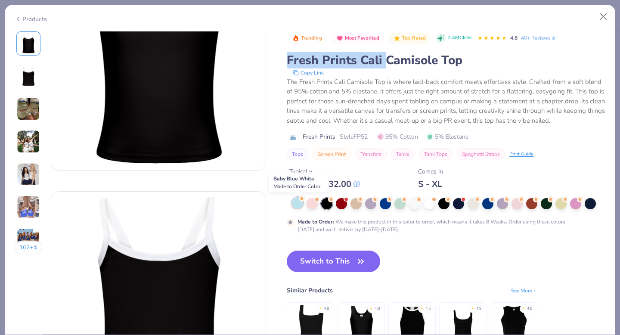
click at [293, 203] on div at bounding box center [297, 202] width 11 height 11
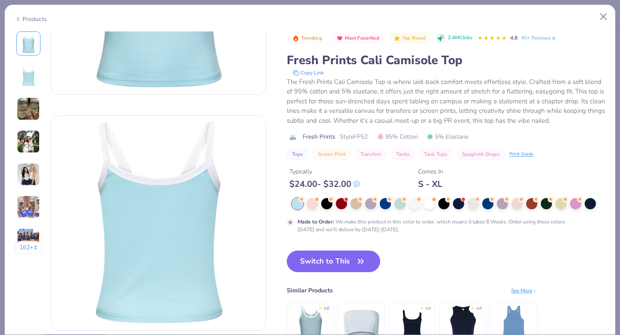
scroll to position [158, 0]
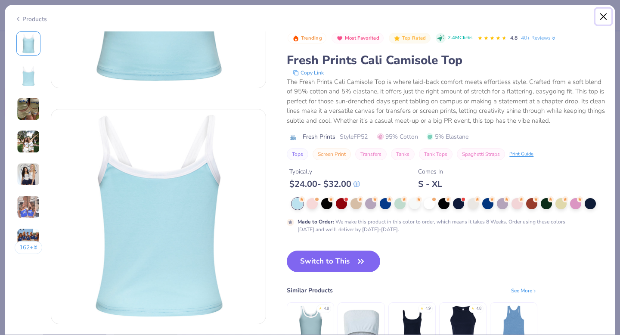
click at [604, 16] on button "Close" at bounding box center [604, 17] width 16 height 16
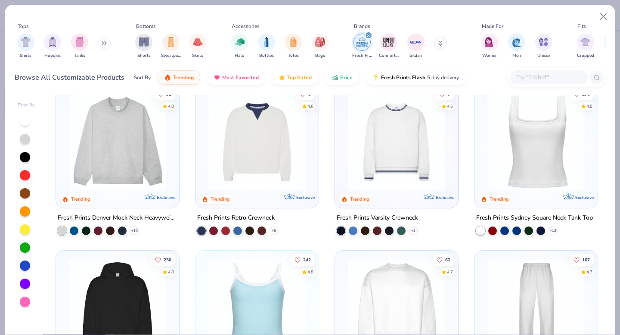
click at [124, 158] on img at bounding box center [118, 141] width 106 height 97
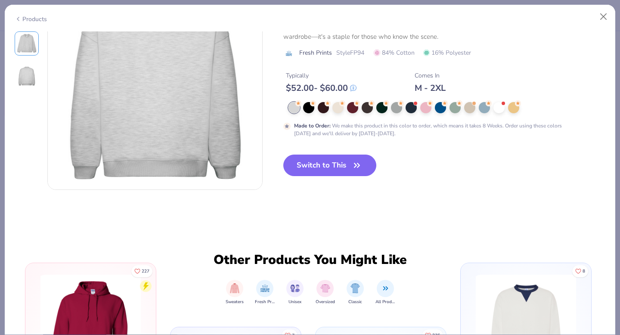
scroll to position [328, 0]
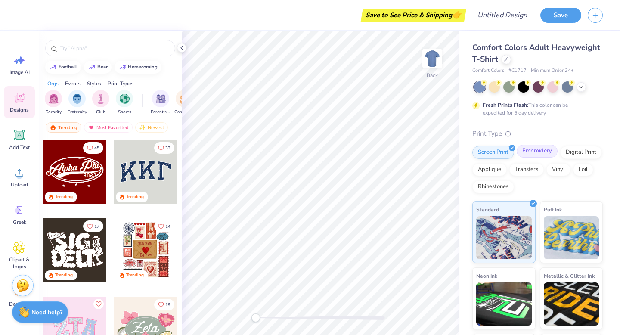
click at [537, 152] on div "Embroidery" at bounding box center [537, 151] width 41 height 13
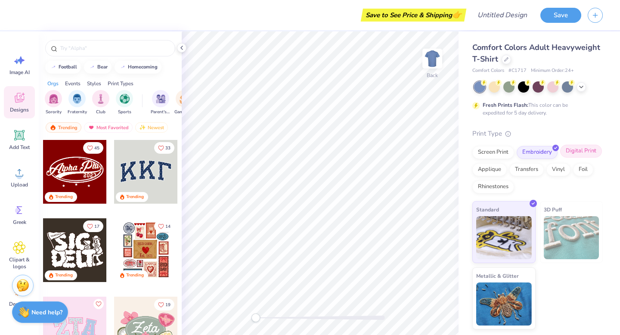
click at [585, 153] on div "Digital Print" at bounding box center [581, 151] width 42 height 13
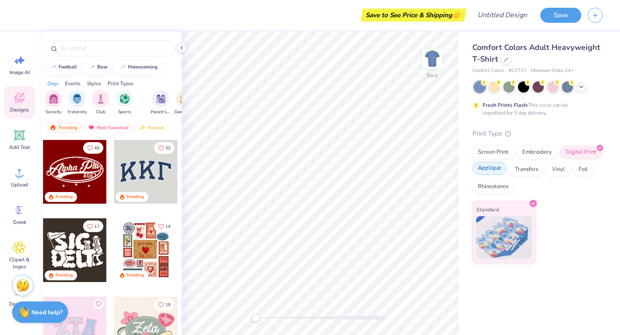
click at [497, 168] on div "Applique" at bounding box center [489, 168] width 34 height 13
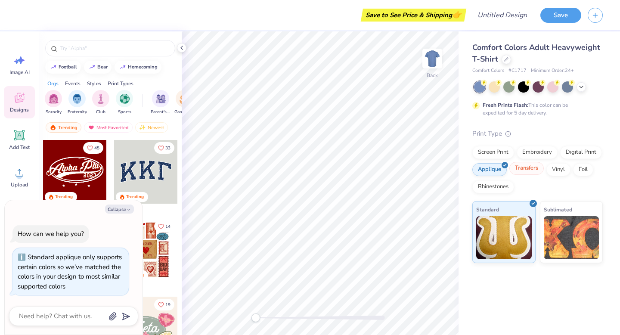
click at [527, 167] on div "Transfers" at bounding box center [527, 168] width 34 height 13
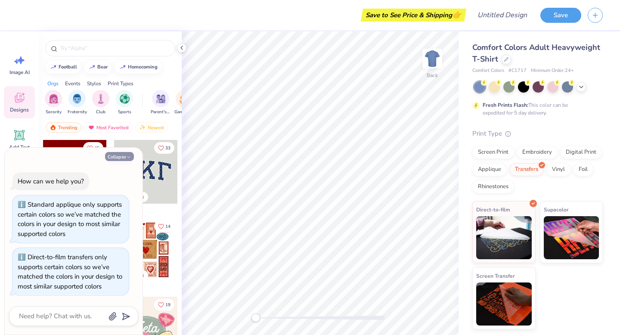
click at [123, 157] on button "Collapse" at bounding box center [119, 156] width 29 height 9
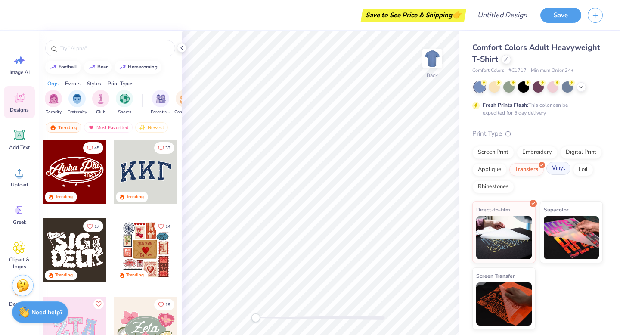
click at [559, 170] on div "Vinyl" at bounding box center [559, 168] width 24 height 13
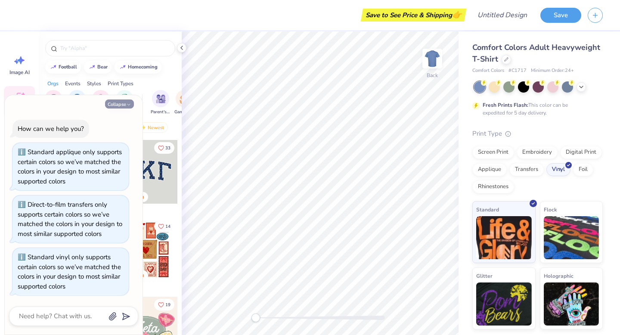
click at [121, 103] on button "Collapse" at bounding box center [119, 103] width 29 height 9
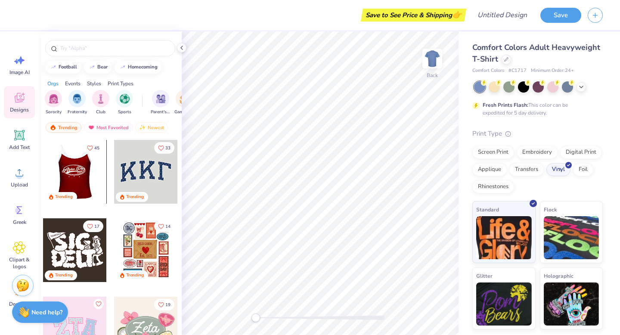
click at [89, 174] on div at bounding box center [75, 172] width 64 height 64
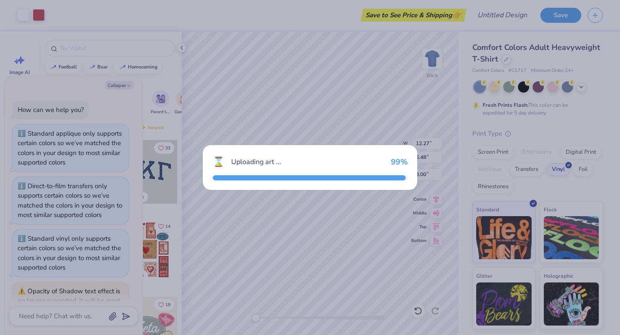
scroll to position [109, 0]
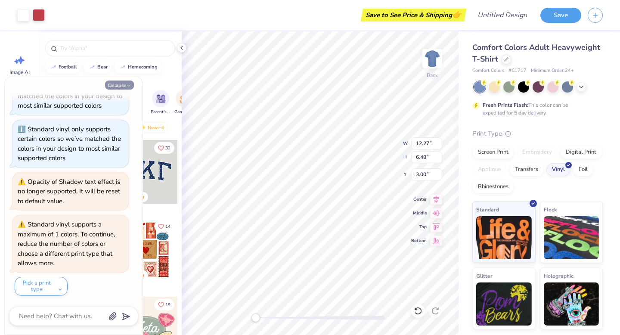
click at [121, 86] on button "Collapse" at bounding box center [119, 85] width 29 height 9
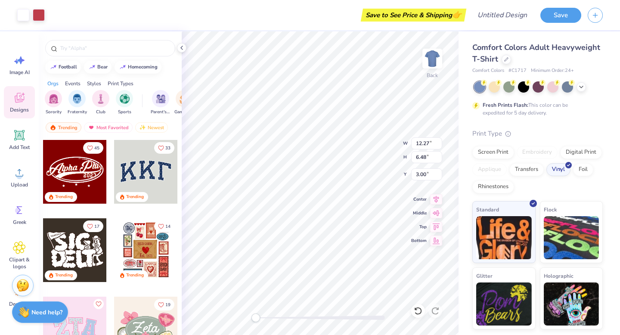
click at [148, 158] on div at bounding box center [146, 172] width 64 height 64
click at [146, 156] on div at bounding box center [146, 172] width 64 height 64
click at [533, 151] on div "Embroidery" at bounding box center [537, 151] width 41 height 13
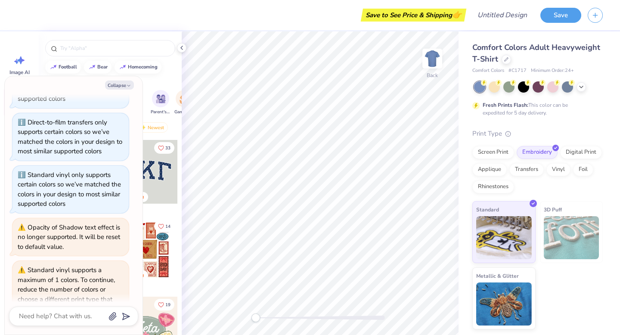
scroll to position [0, 0]
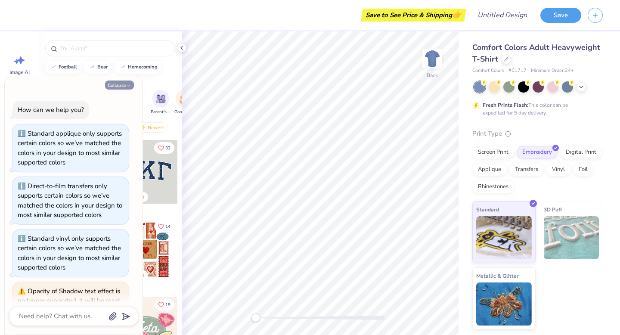
click at [124, 87] on button "Collapse" at bounding box center [119, 85] width 29 height 9
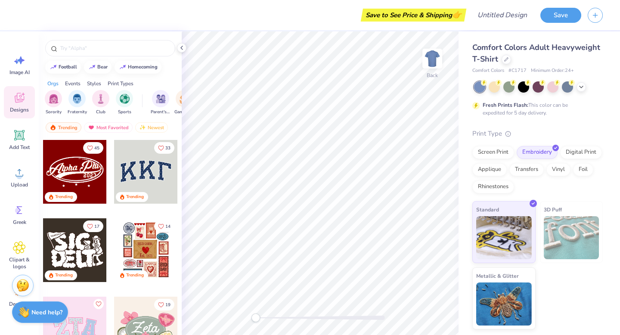
click at [76, 176] on div at bounding box center [75, 172] width 64 height 64
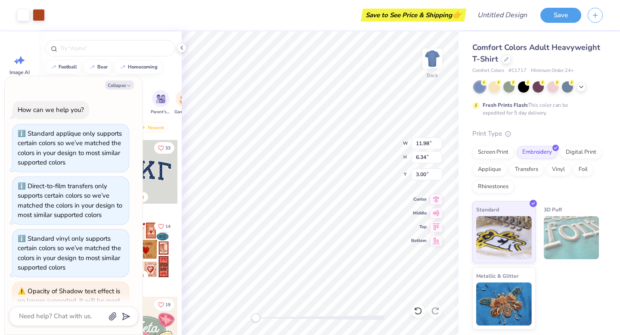
scroll to position [205, 0]
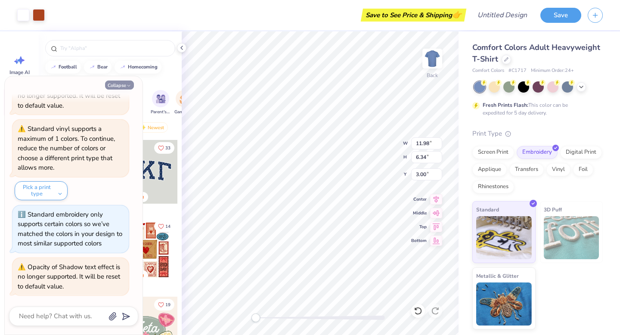
click at [121, 85] on button "Collapse" at bounding box center [119, 85] width 29 height 9
type textarea "x"
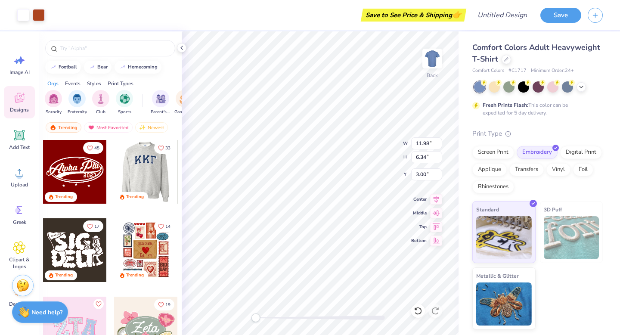
click at [114, 165] on div at bounding box center [82, 172] width 64 height 64
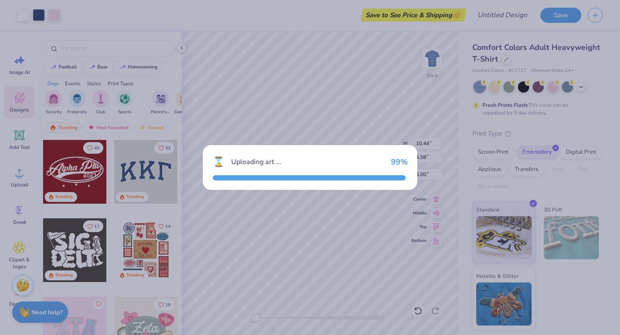
type input "10.44"
type input "4.58"
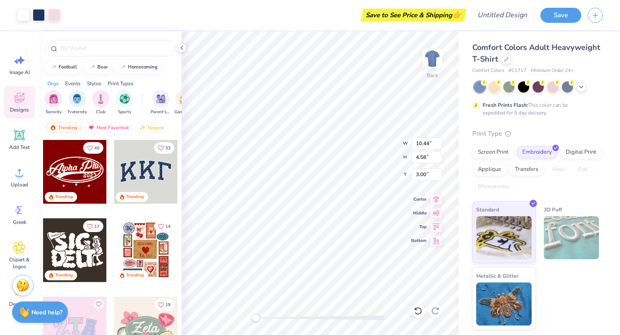
click at [75, 250] on div at bounding box center [75, 250] width 64 height 64
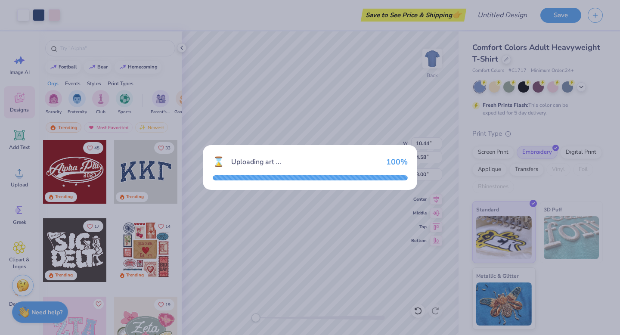
type input "8.01"
type input "5.29"
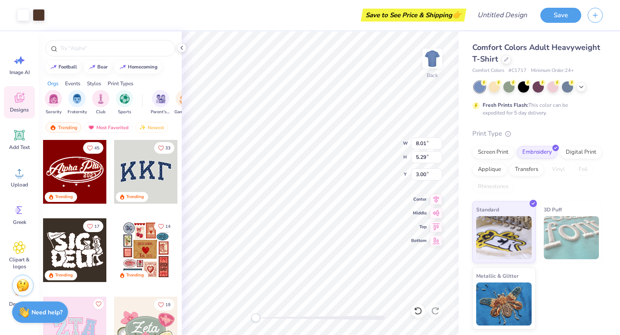
click at [155, 235] on div at bounding box center [146, 250] width 64 height 64
type input "9.90"
type input "12.00"
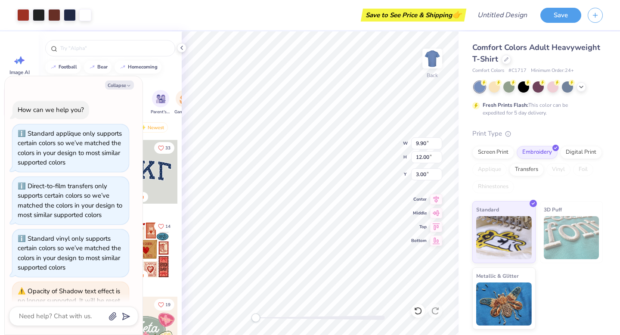
scroll to position [277, 0]
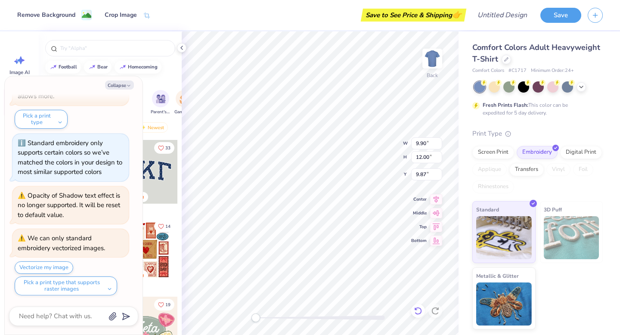
click at [418, 313] on icon at bounding box center [418, 311] width 9 height 9
click at [419, 309] on icon at bounding box center [418, 311] width 9 height 9
click at [418, 309] on icon at bounding box center [418, 311] width 9 height 9
type textarea "x"
type input "8.01"
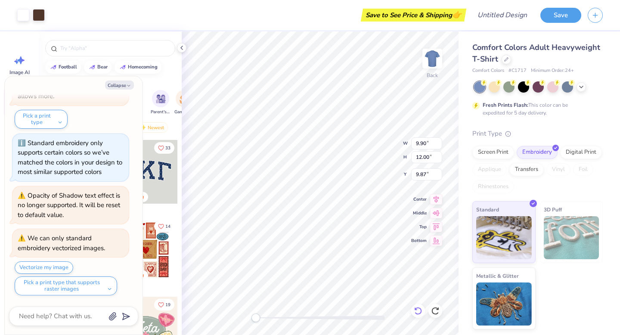
type input "5.29"
type input "3.00"
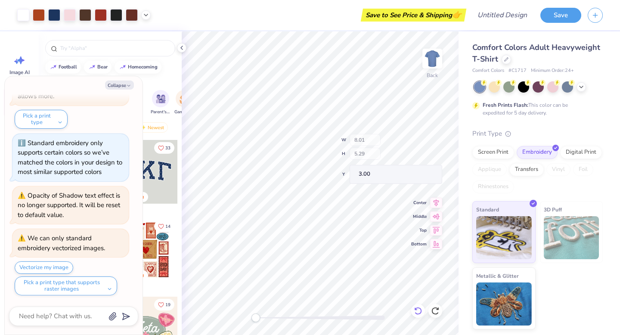
type textarea "x"
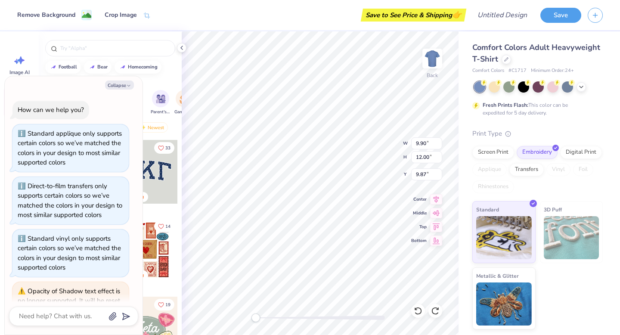
scroll to position [277, 0]
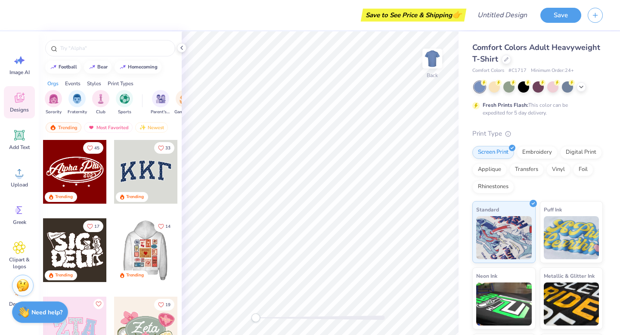
click at [142, 241] on div at bounding box center [146, 250] width 64 height 64
